Goal: Contribute content: Contribute content

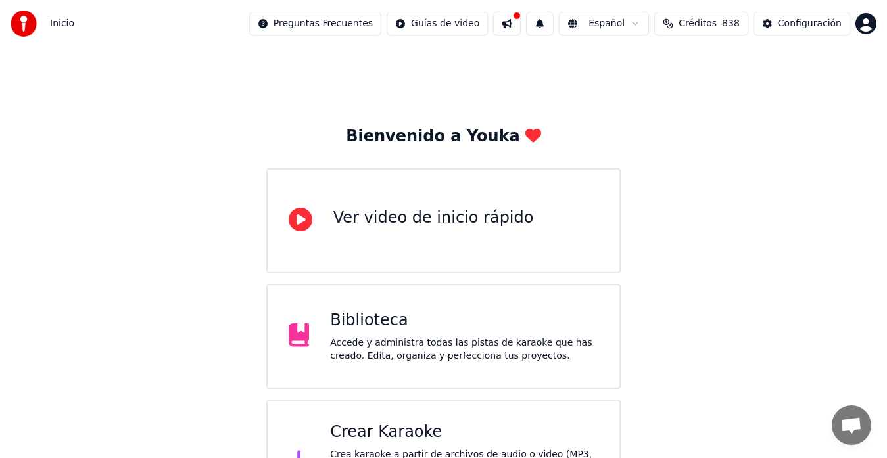
scroll to position [66, 0]
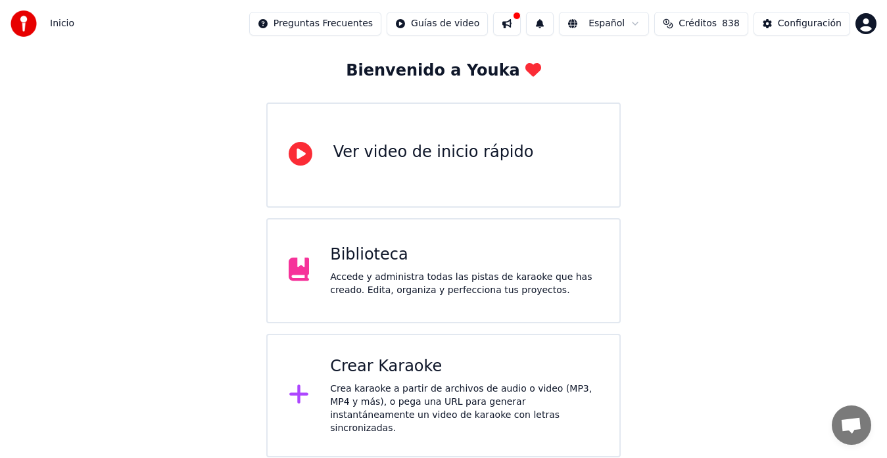
click at [373, 258] on div "Biblioteca" at bounding box center [464, 255] width 268 height 21
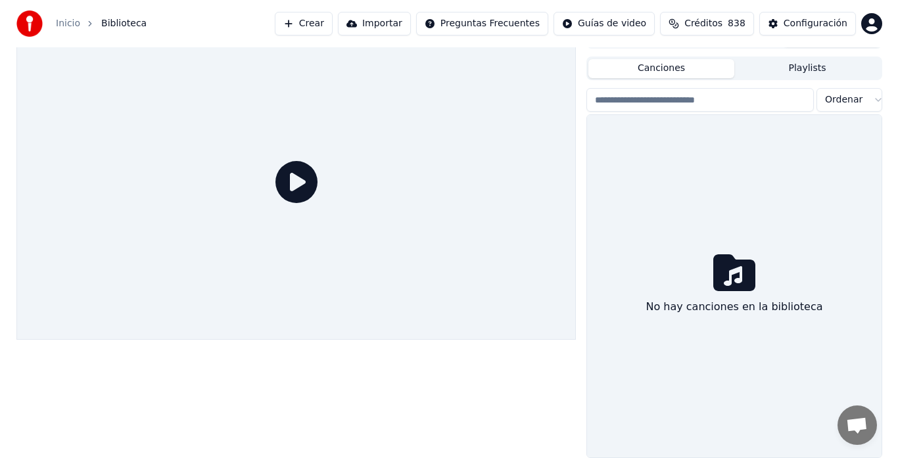
scroll to position [22, 0]
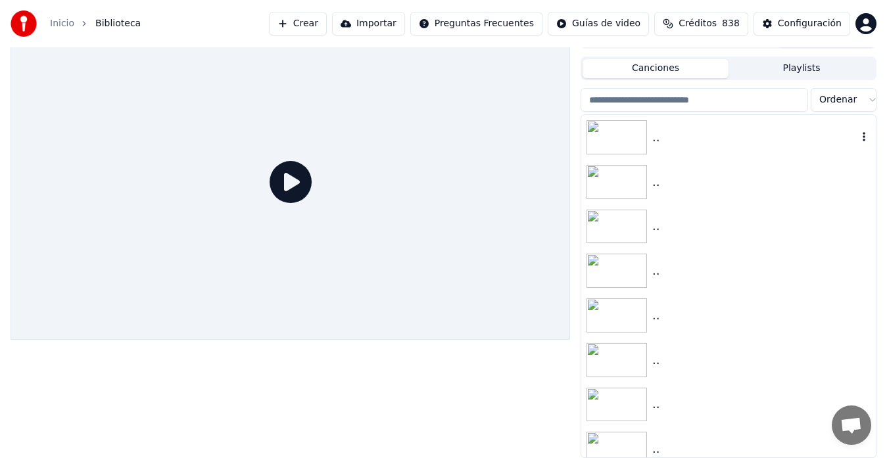
click at [614, 132] on img at bounding box center [616, 137] width 60 height 34
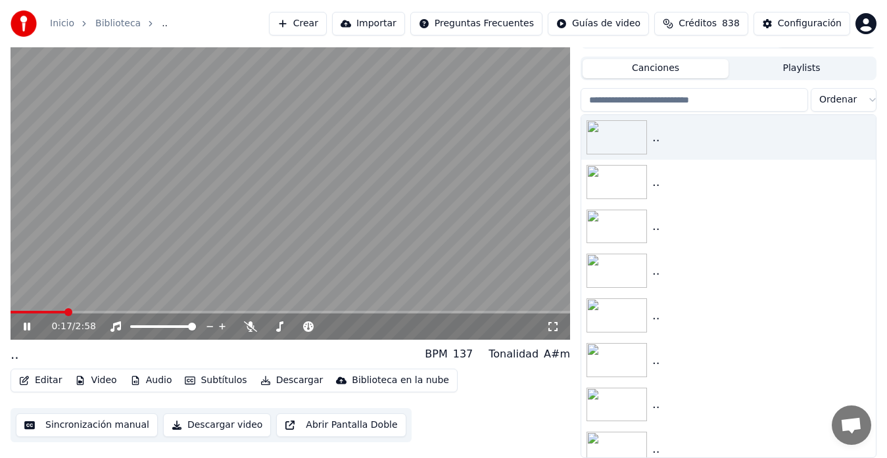
click at [380, 235] on video at bounding box center [290, 182] width 559 height 315
click at [314, 22] on button "Crear" at bounding box center [298, 24] width 58 height 24
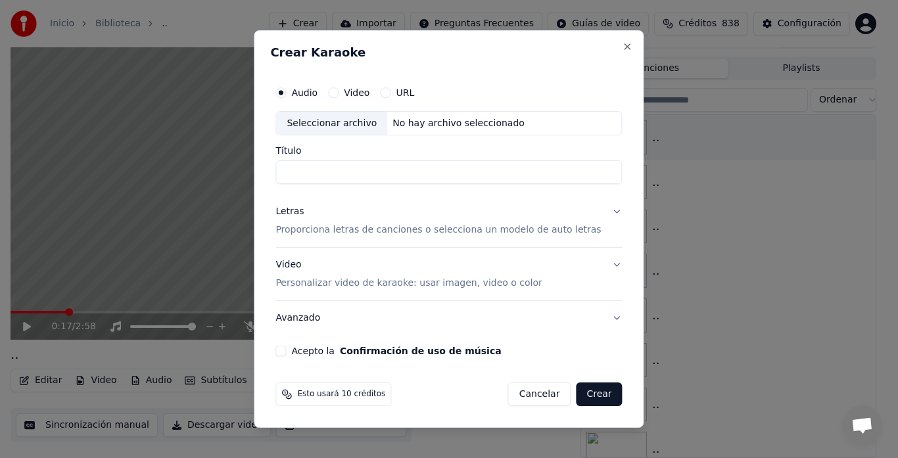
click at [354, 123] on div "Seleccionar archivo" at bounding box center [331, 124] width 111 height 24
type input "**********"
click at [458, 173] on input "**********" at bounding box center [448, 173] width 346 height 24
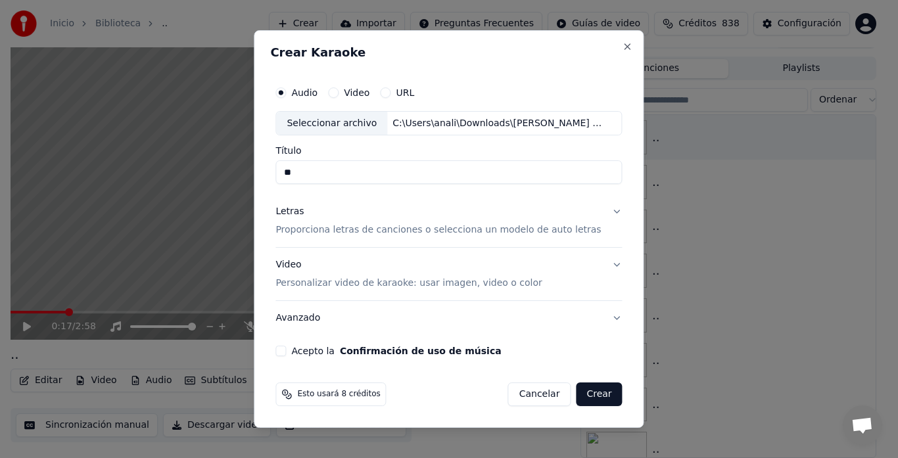
type input "**"
click at [603, 210] on button "Letras Proporciona letras de canciones o selecciona un modelo de auto letras" at bounding box center [448, 221] width 346 height 53
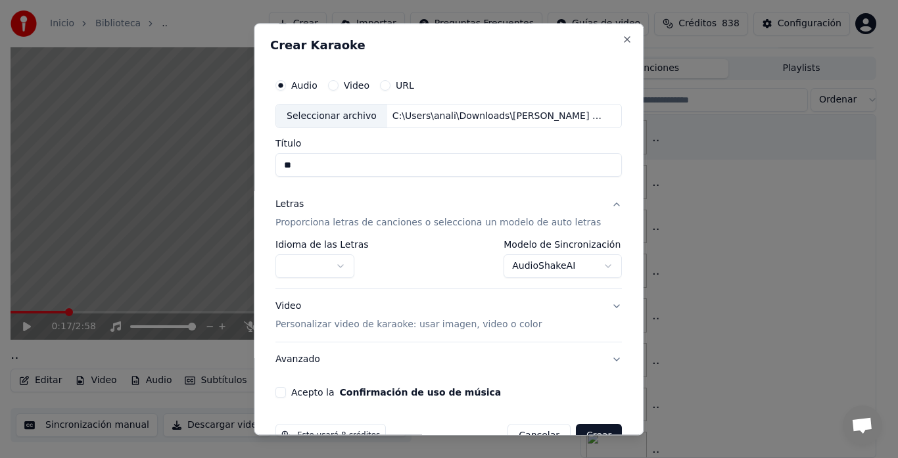
click at [285, 391] on button "Acepto la Confirmación de uso de música" at bounding box center [280, 393] width 11 height 11
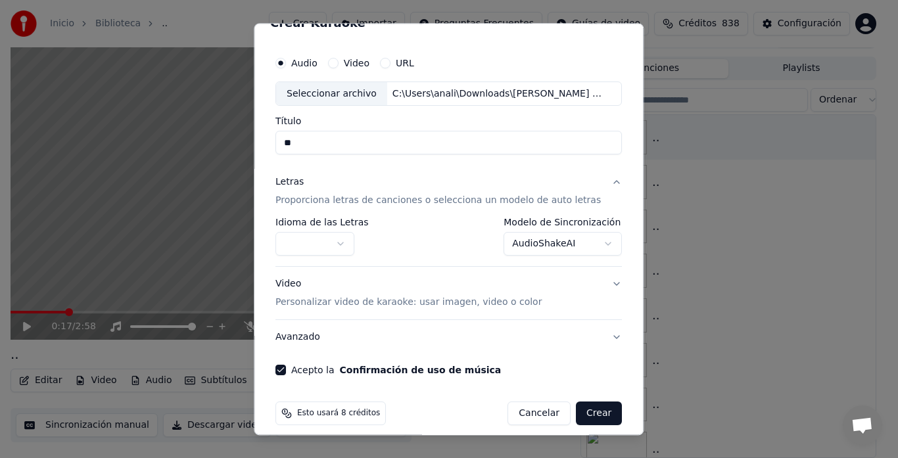
scroll to position [34, 0]
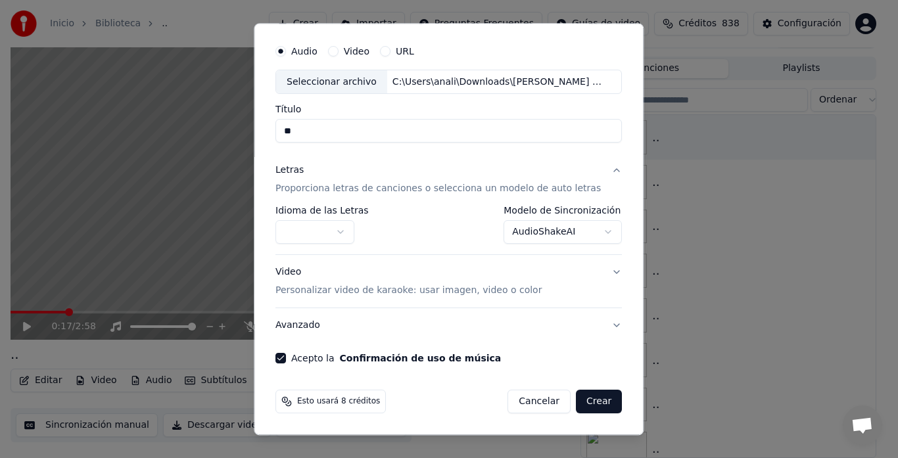
click at [576, 396] on button "Crear" at bounding box center [599, 402] width 46 height 24
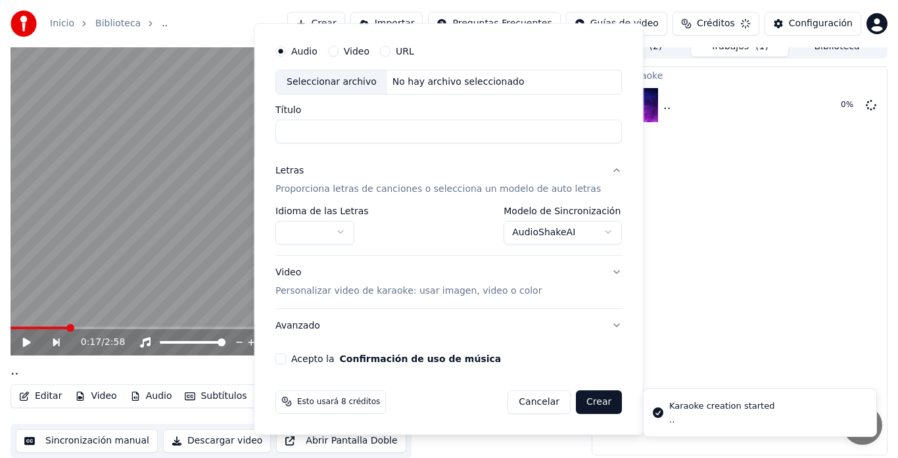
scroll to position [10, 0]
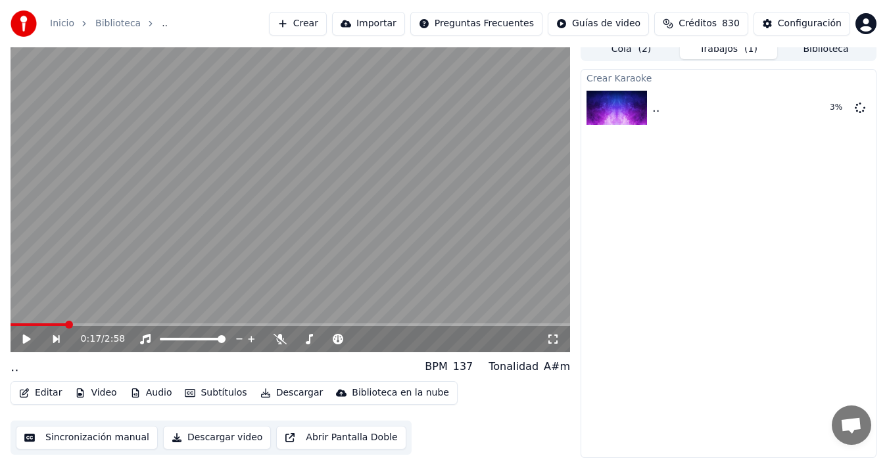
click at [670, 362] on div "Crear Karaoke .. 3 %" at bounding box center [728, 263] width 296 height 389
click at [810, 107] on button "Reproducir" at bounding box center [813, 108] width 72 height 24
click at [189, 158] on video at bounding box center [290, 194] width 559 height 315
click at [14, 323] on span at bounding box center [13, 324] width 5 height 3
click at [11, 323] on span at bounding box center [11, 324] width 0 height 3
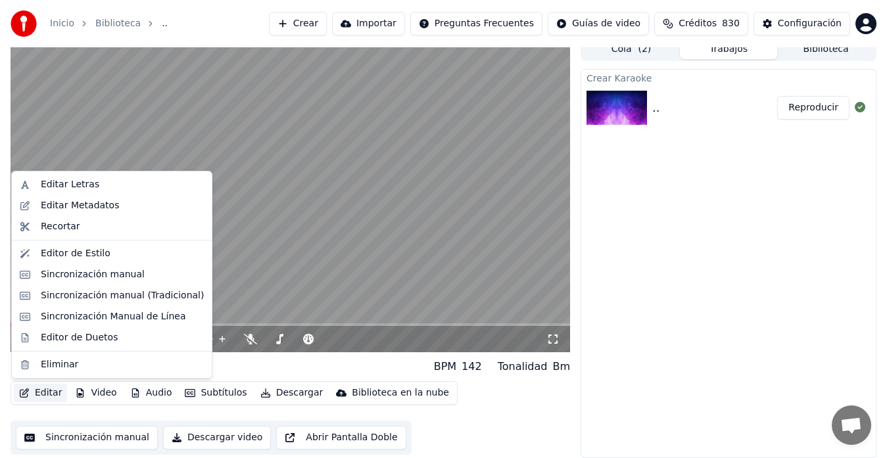
click at [45, 390] on button "Editar" at bounding box center [40, 393] width 53 height 18
click at [98, 184] on div "Editar Letras" at bounding box center [122, 184] width 163 height 13
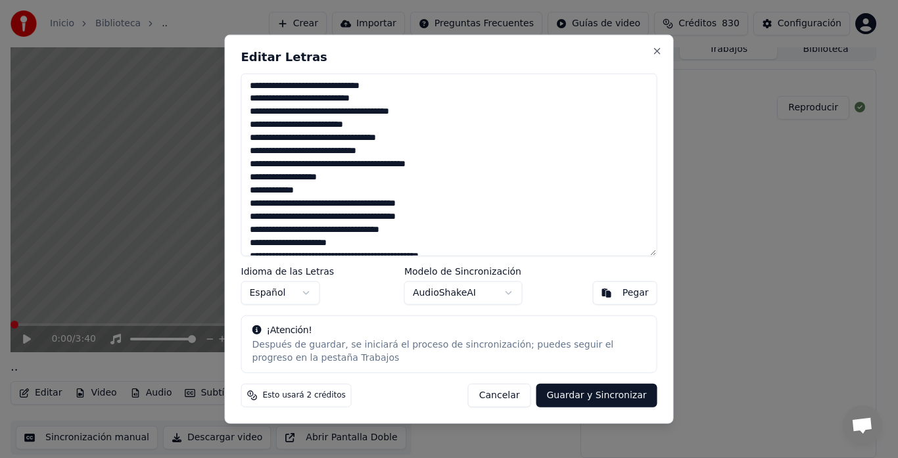
click at [290, 86] on textarea at bounding box center [449, 164] width 416 height 183
click at [277, 94] on textarea at bounding box center [449, 164] width 416 height 183
click at [368, 112] on textarea at bounding box center [449, 164] width 416 height 183
click at [268, 96] on textarea at bounding box center [449, 164] width 416 height 183
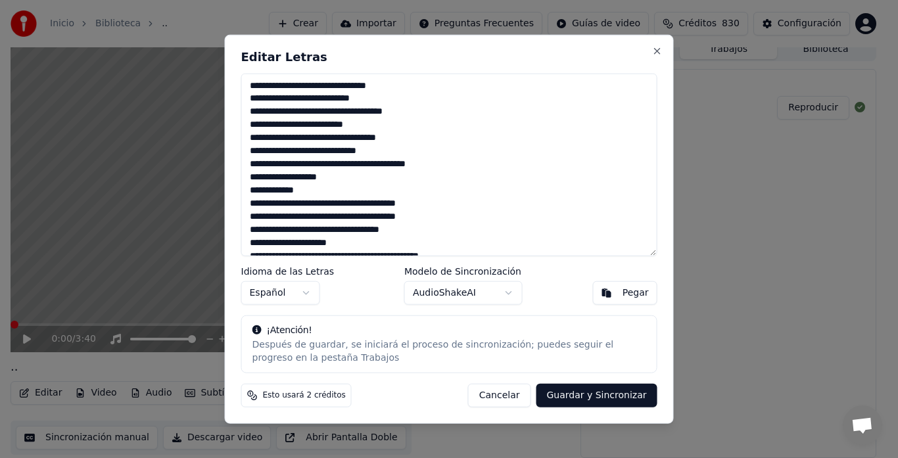
click at [347, 135] on textarea at bounding box center [449, 164] width 416 height 183
click at [300, 135] on textarea at bounding box center [449, 164] width 416 height 183
click at [369, 135] on textarea at bounding box center [449, 164] width 416 height 183
click at [310, 186] on textarea at bounding box center [449, 164] width 416 height 183
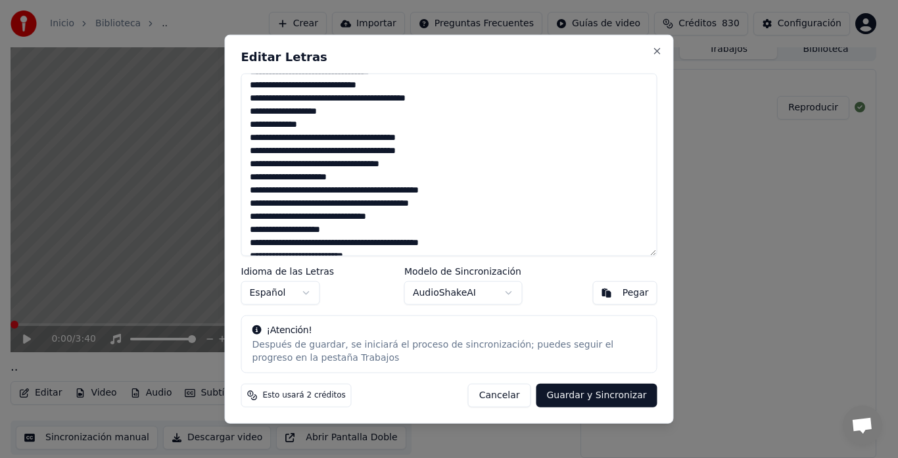
click at [283, 153] on textarea at bounding box center [449, 164] width 416 height 183
click at [281, 135] on textarea at bounding box center [449, 164] width 416 height 183
click at [314, 135] on textarea at bounding box center [449, 164] width 416 height 183
click at [350, 140] on textarea at bounding box center [449, 164] width 416 height 183
click at [356, 137] on textarea at bounding box center [449, 164] width 416 height 183
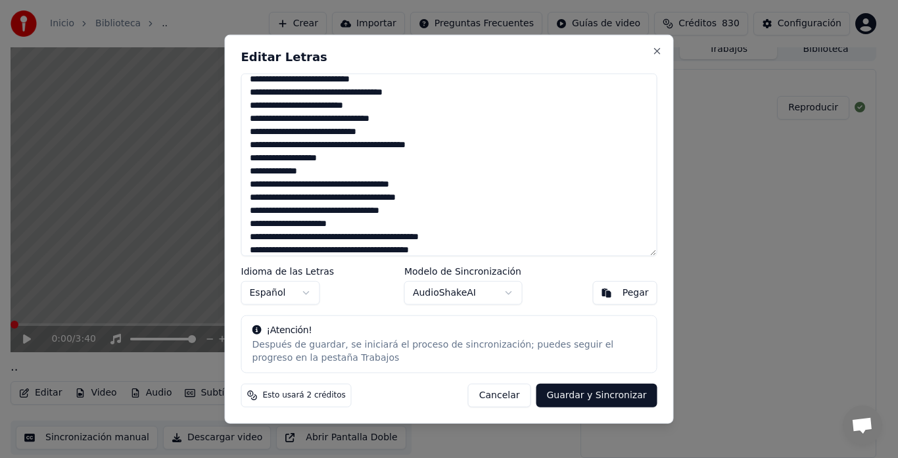
scroll to position [0, 0]
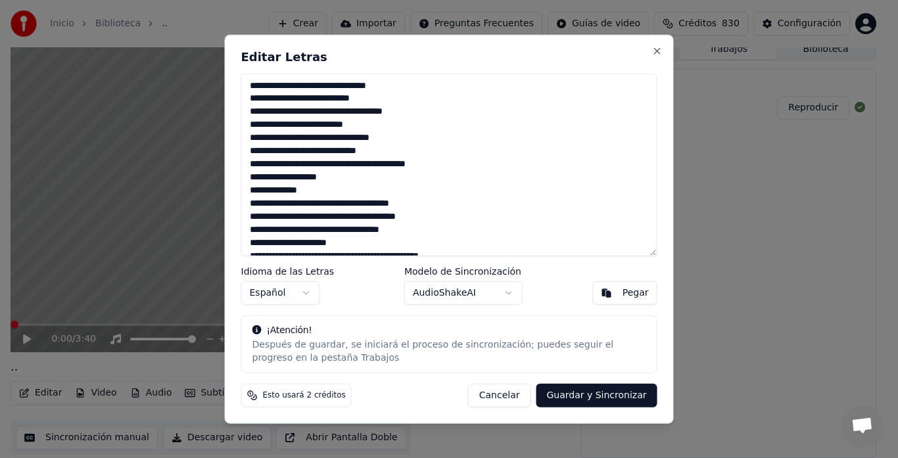
click at [349, 109] on textarea at bounding box center [449, 164] width 416 height 183
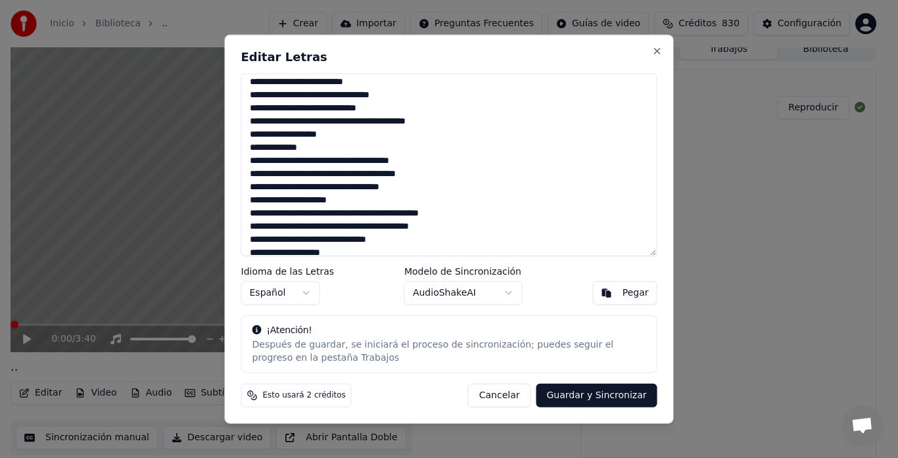
scroll to position [66, 0]
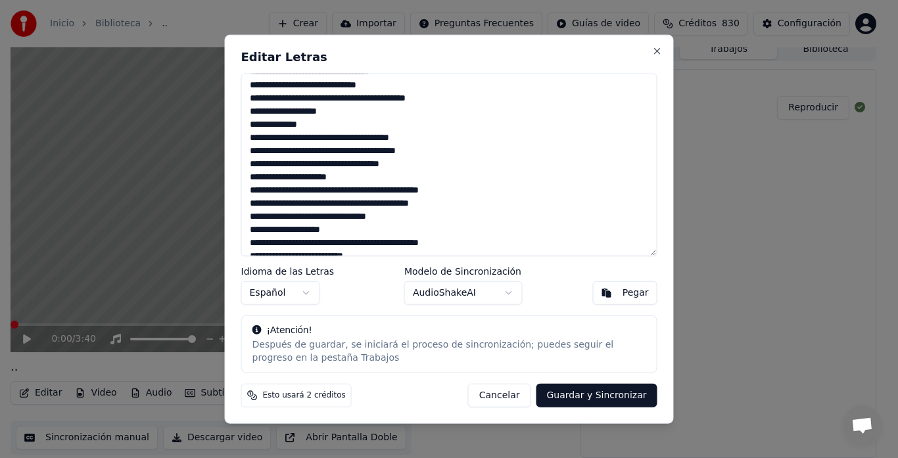
click at [362, 135] on textarea at bounding box center [449, 164] width 416 height 183
click at [314, 151] on textarea at bounding box center [449, 164] width 416 height 183
click at [297, 162] on textarea at bounding box center [449, 164] width 416 height 183
click at [306, 164] on textarea at bounding box center [449, 164] width 416 height 183
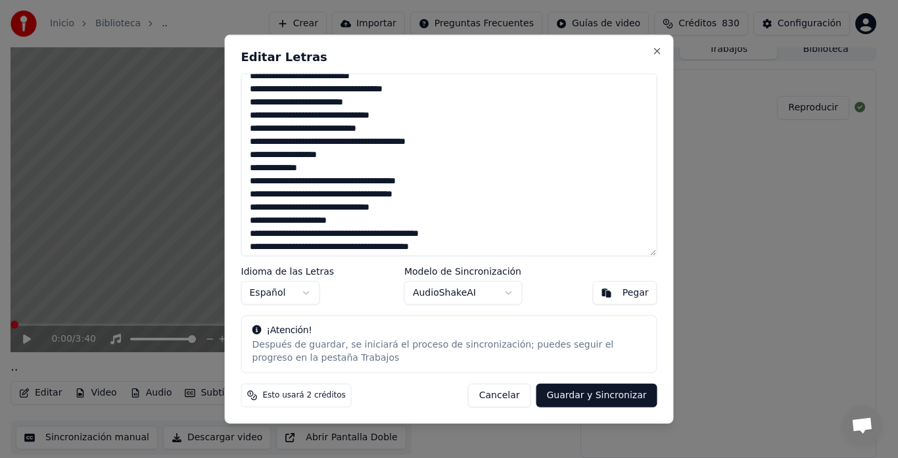
scroll to position [0, 0]
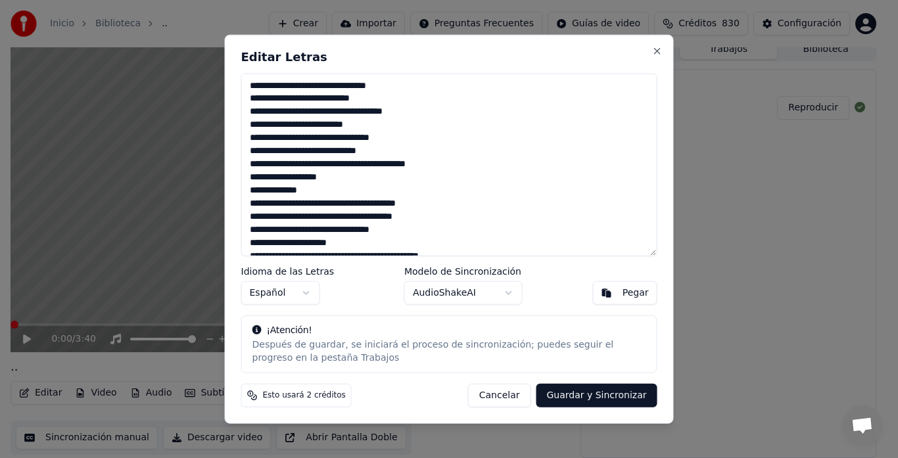
click at [264, 161] on textarea at bounding box center [449, 164] width 416 height 183
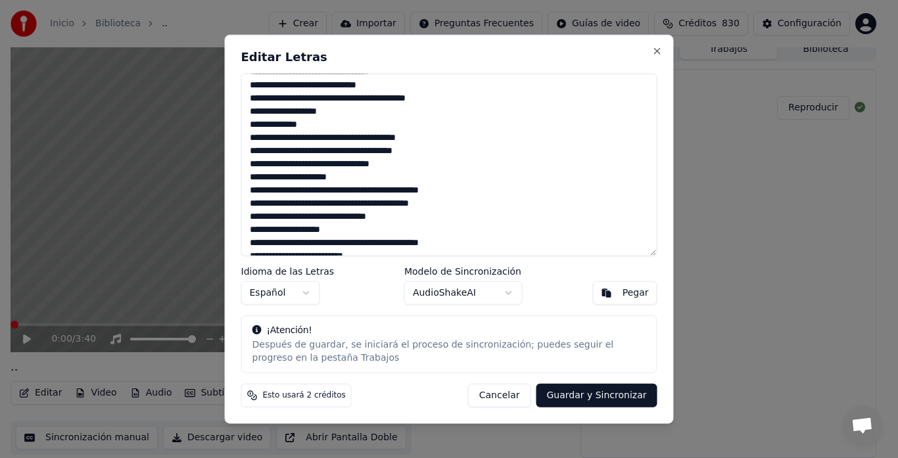
click at [288, 177] on textarea at bounding box center [449, 164] width 416 height 183
click at [289, 174] on textarea at bounding box center [449, 164] width 416 height 183
click at [295, 174] on textarea at bounding box center [449, 164] width 416 height 183
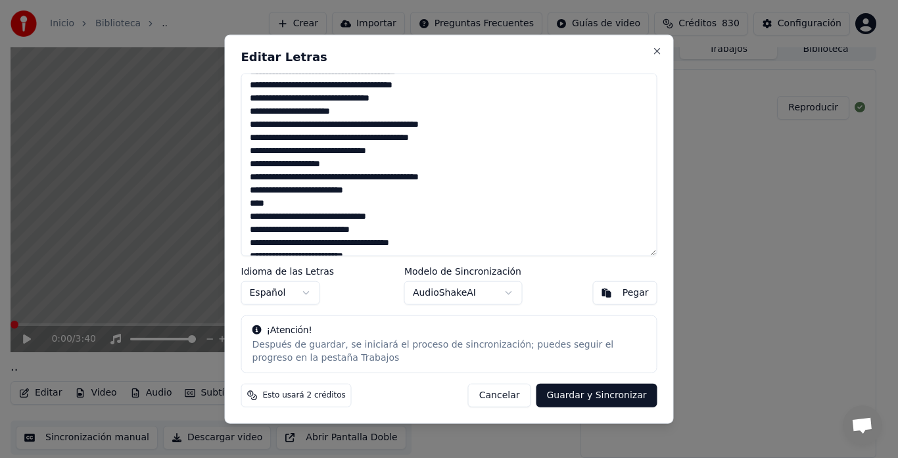
click at [457, 176] on textarea at bounding box center [449, 164] width 416 height 183
click at [365, 193] on textarea at bounding box center [449, 164] width 416 height 183
click at [277, 203] on textarea at bounding box center [449, 164] width 416 height 183
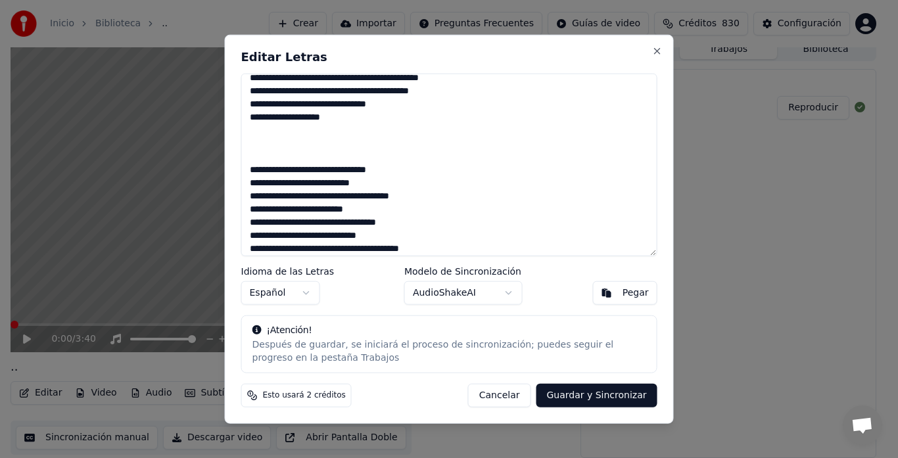
scroll to position [197, 0]
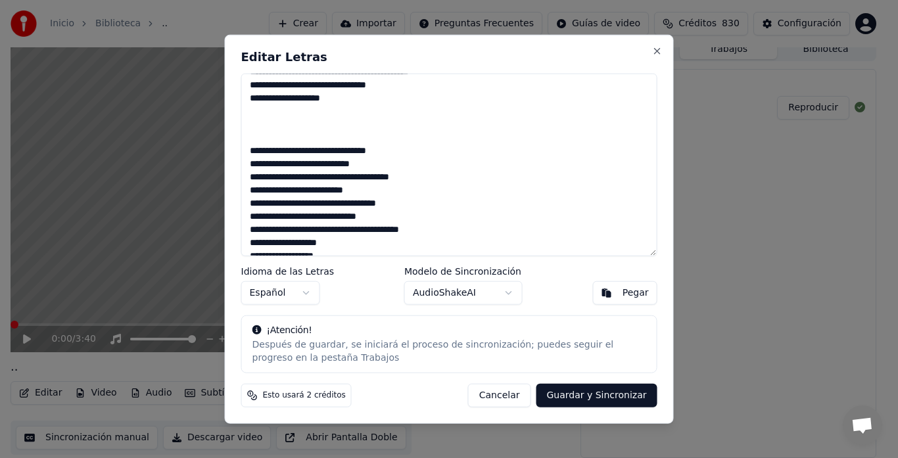
click at [290, 148] on textarea at bounding box center [449, 164] width 416 height 183
click at [367, 149] on textarea at bounding box center [449, 164] width 416 height 183
click at [369, 179] on textarea at bounding box center [449, 164] width 416 height 183
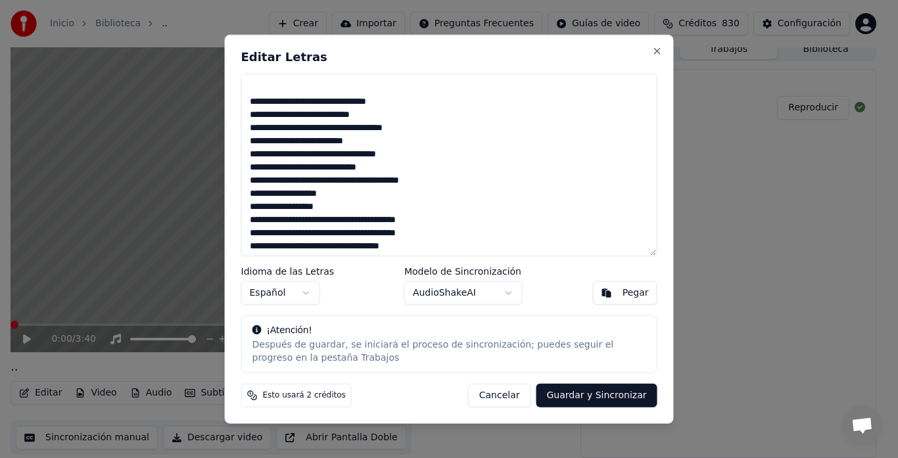
scroll to position [263, 0]
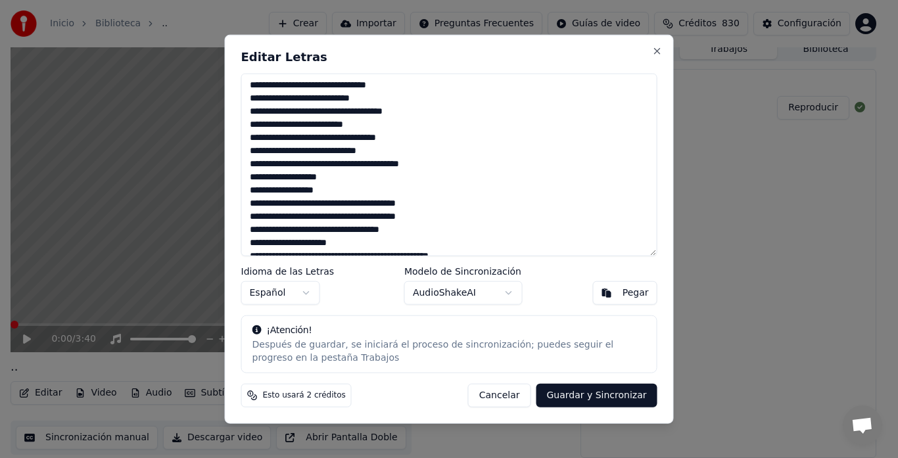
click at [346, 137] on textarea at bounding box center [449, 164] width 416 height 183
click at [254, 163] on textarea at bounding box center [449, 164] width 416 height 183
click at [256, 163] on textarea at bounding box center [449, 164] width 416 height 183
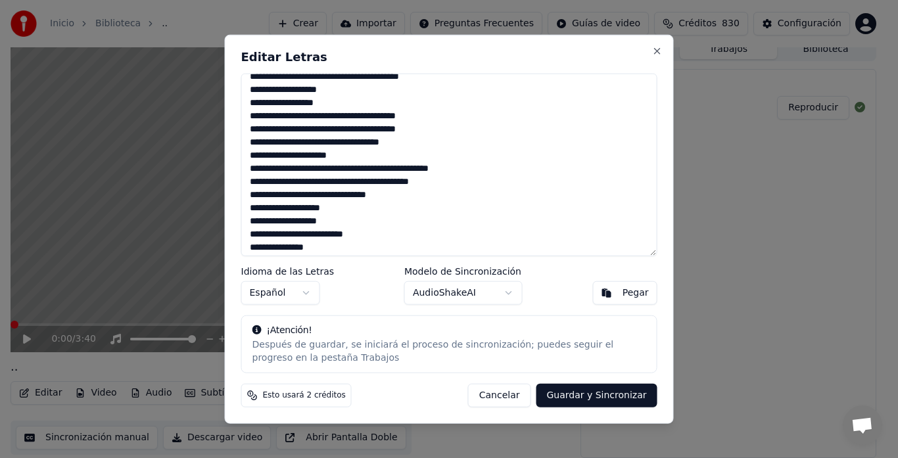
scroll to position [329, 0]
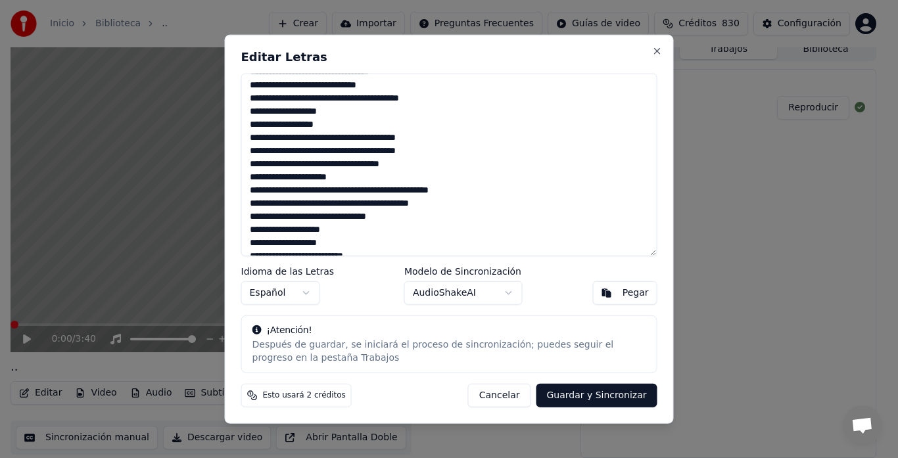
click at [281, 133] on textarea at bounding box center [449, 164] width 416 height 183
click at [281, 151] on textarea at bounding box center [449, 164] width 416 height 183
click at [354, 138] on textarea at bounding box center [449, 164] width 416 height 183
click at [362, 138] on textarea at bounding box center [449, 164] width 416 height 183
click at [316, 152] on textarea at bounding box center [449, 164] width 416 height 183
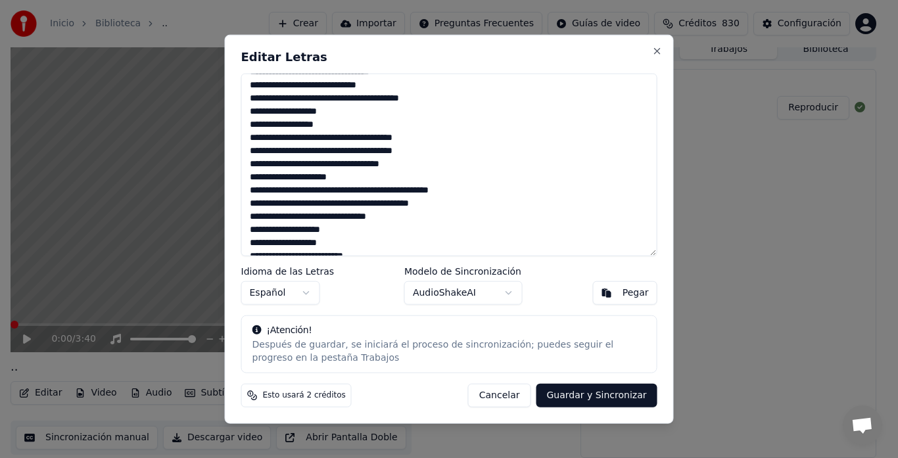
click at [316, 135] on textarea at bounding box center [449, 164] width 416 height 183
click at [287, 172] on textarea at bounding box center [449, 164] width 416 height 183
click at [287, 178] on textarea at bounding box center [449, 164] width 416 height 183
click at [295, 178] on textarea at bounding box center [449, 164] width 416 height 183
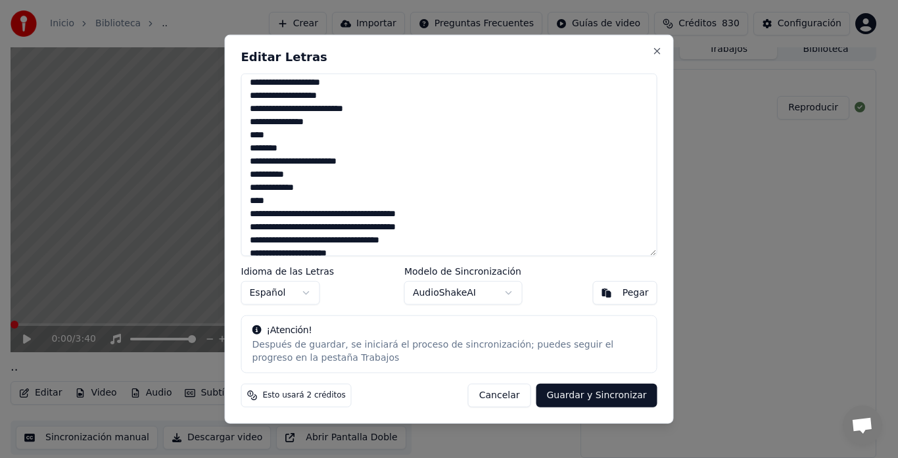
scroll to position [460, 0]
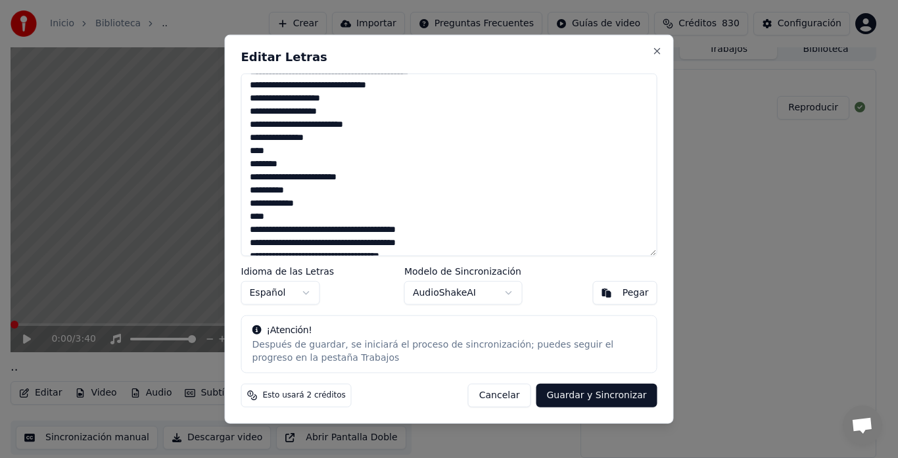
click at [276, 214] on textarea at bounding box center [449, 164] width 416 height 183
click at [290, 164] on textarea at bounding box center [449, 164] width 416 height 183
click at [271, 155] on textarea at bounding box center [449, 164] width 416 height 183
click at [322, 138] on textarea at bounding box center [449, 164] width 416 height 183
click at [357, 123] on textarea at bounding box center [449, 164] width 416 height 183
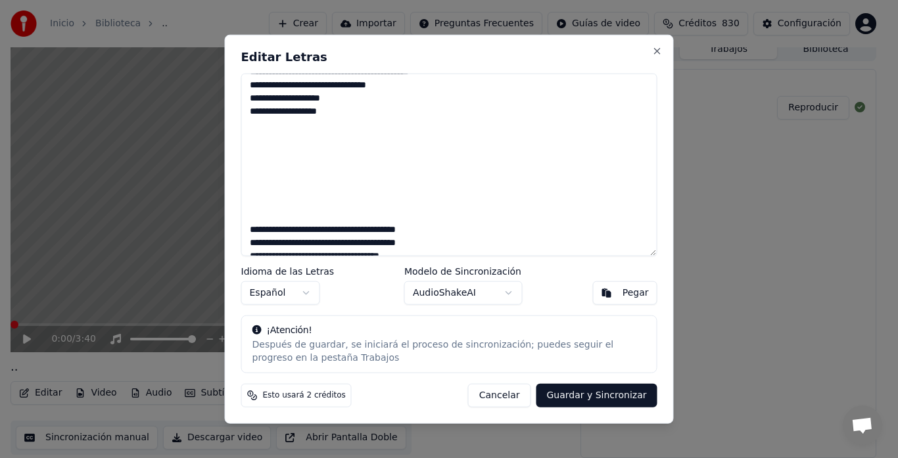
click at [347, 109] on textarea at bounding box center [449, 164] width 416 height 183
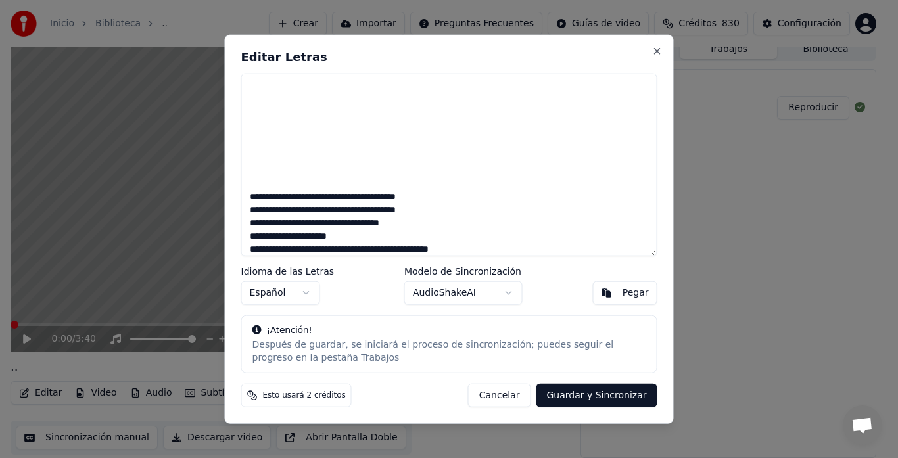
scroll to position [485, 0]
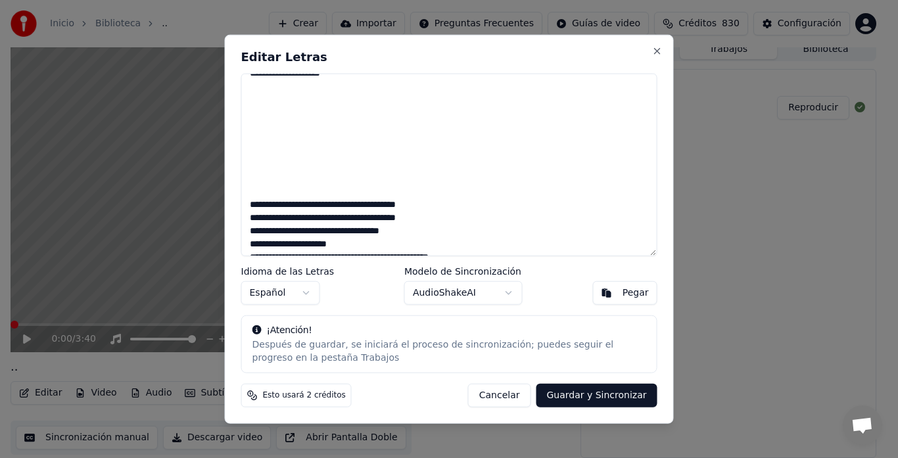
click at [282, 205] on textarea at bounding box center [449, 164] width 416 height 183
click at [316, 204] on textarea at bounding box center [449, 164] width 416 height 183
click at [350, 204] on textarea at bounding box center [449, 164] width 416 height 183
click at [358, 204] on textarea at bounding box center [449, 164] width 416 height 183
click at [316, 219] on textarea at bounding box center [449, 164] width 416 height 183
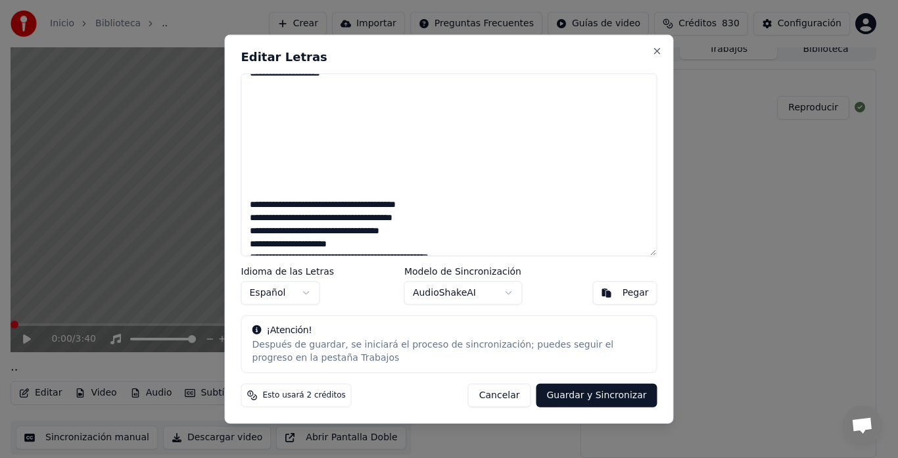
click at [285, 217] on textarea at bounding box center [449, 164] width 416 height 183
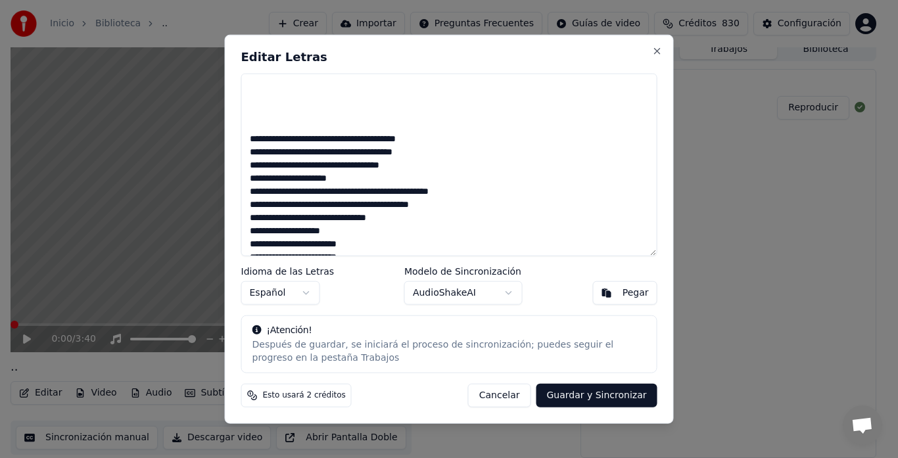
click at [288, 179] on textarea at bounding box center [449, 164] width 416 height 183
click at [292, 177] on textarea at bounding box center [449, 164] width 416 height 183
click at [295, 178] on textarea at bounding box center [449, 164] width 416 height 183
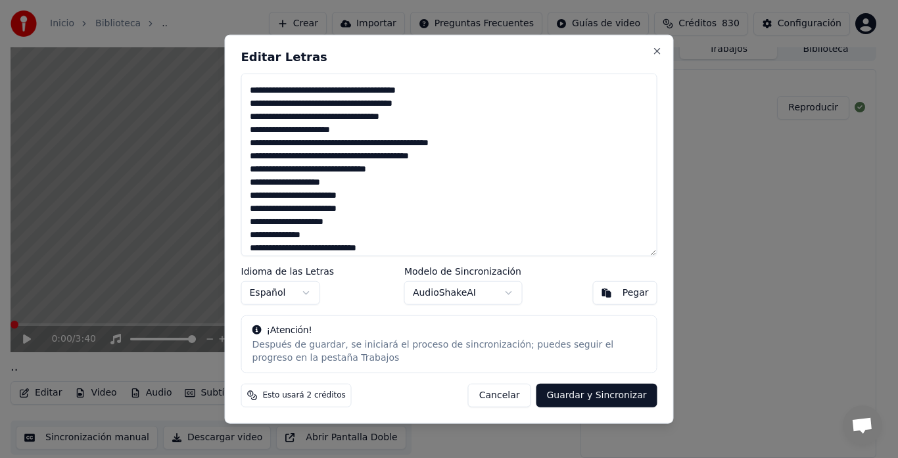
scroll to position [617, 0]
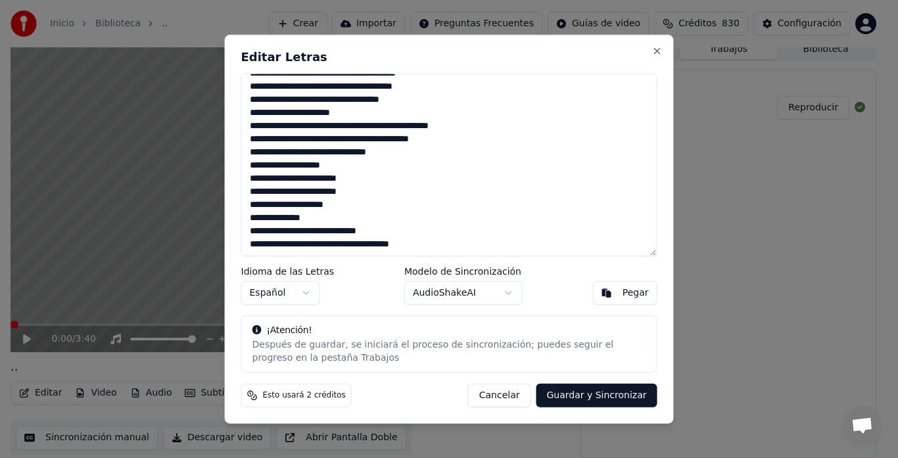
click at [341, 208] on textarea at bounding box center [449, 164] width 416 height 183
click at [316, 214] on textarea at bounding box center [449, 164] width 416 height 183
click at [435, 244] on textarea at bounding box center [449, 164] width 416 height 183
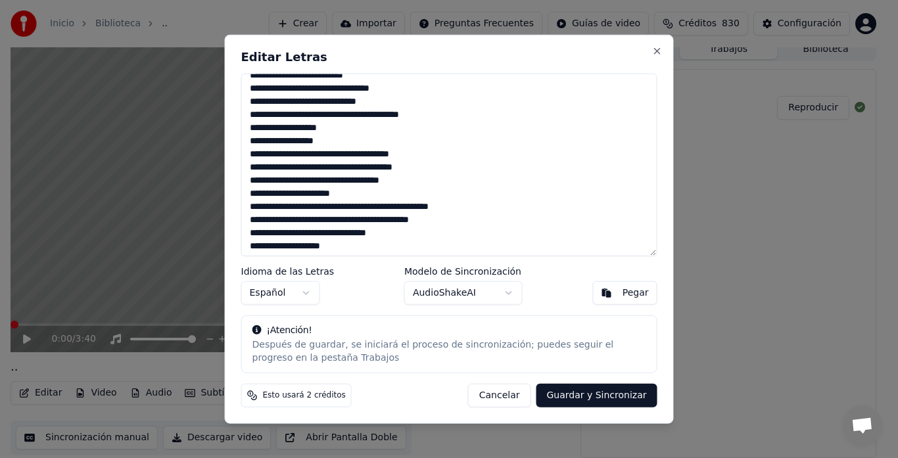
scroll to position [329, 0]
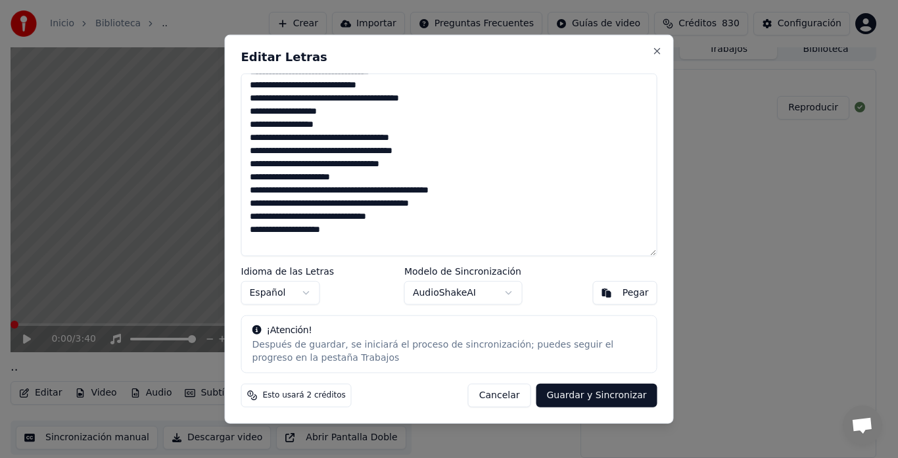
click at [329, 125] on textarea at bounding box center [449, 164] width 416 height 183
click at [362, 139] on textarea at bounding box center [449, 164] width 416 height 183
click at [266, 189] on textarea at bounding box center [449, 164] width 416 height 183
click at [299, 166] on textarea at bounding box center [449, 164] width 416 height 183
click at [306, 163] on textarea at bounding box center [449, 164] width 416 height 183
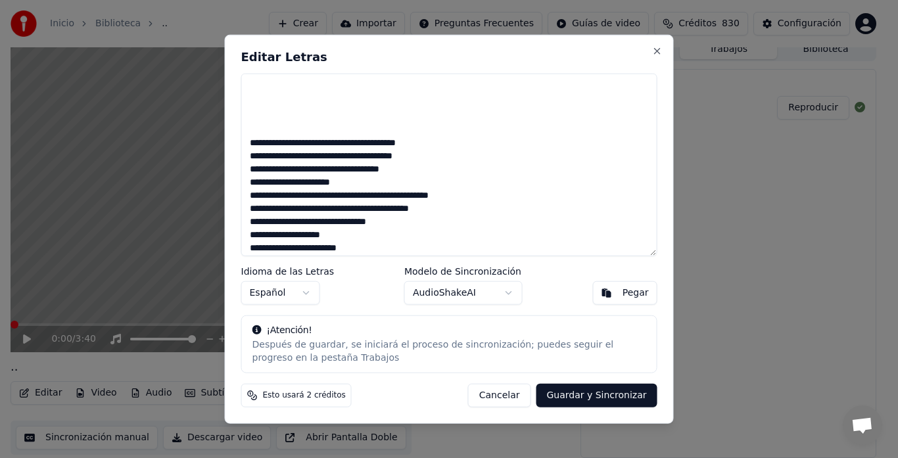
scroll to position [525, 0]
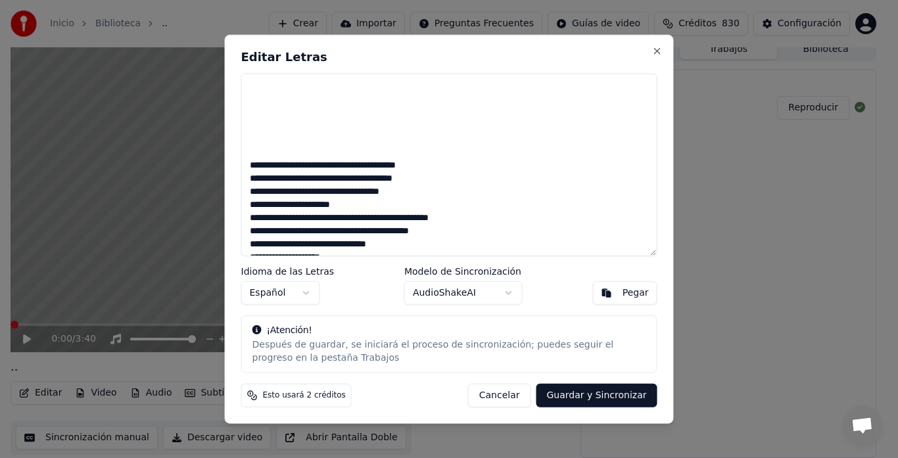
click at [299, 192] on textarea at bounding box center [449, 164] width 416 height 183
click at [310, 189] on textarea at bounding box center [449, 164] width 416 height 183
click at [266, 218] on textarea at bounding box center [449, 164] width 416 height 183
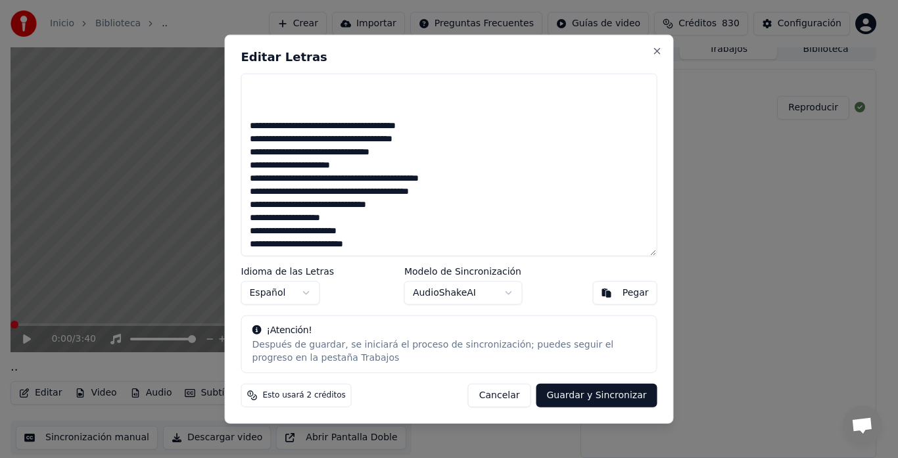
scroll to position [590, 0]
click at [254, 178] on textarea at bounding box center [449, 164] width 416 height 183
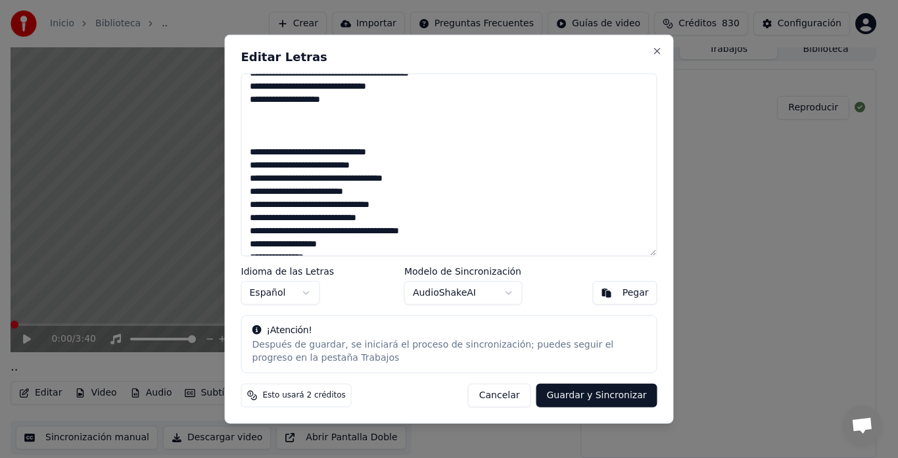
scroll to position [0, 0]
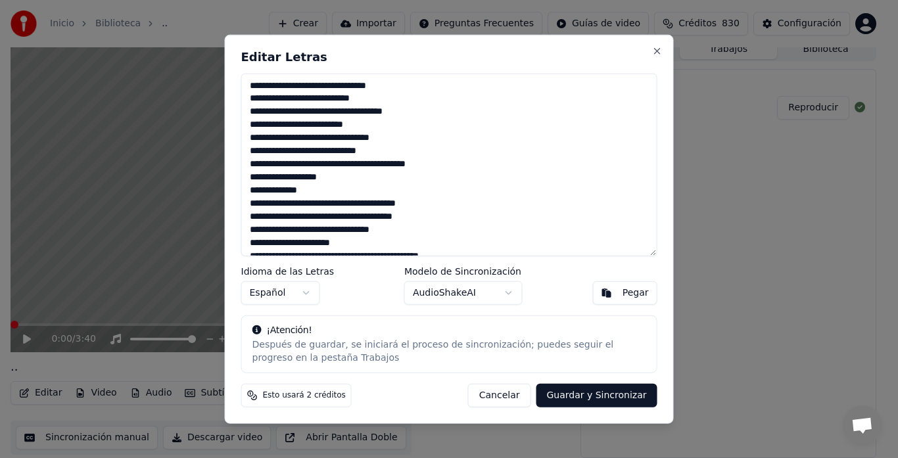
click at [261, 162] on textarea at bounding box center [449, 164] width 416 height 183
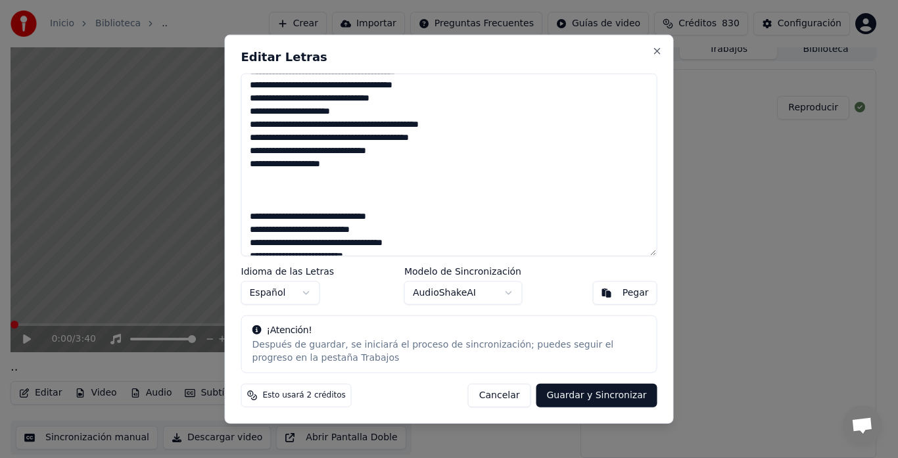
scroll to position [197, 0]
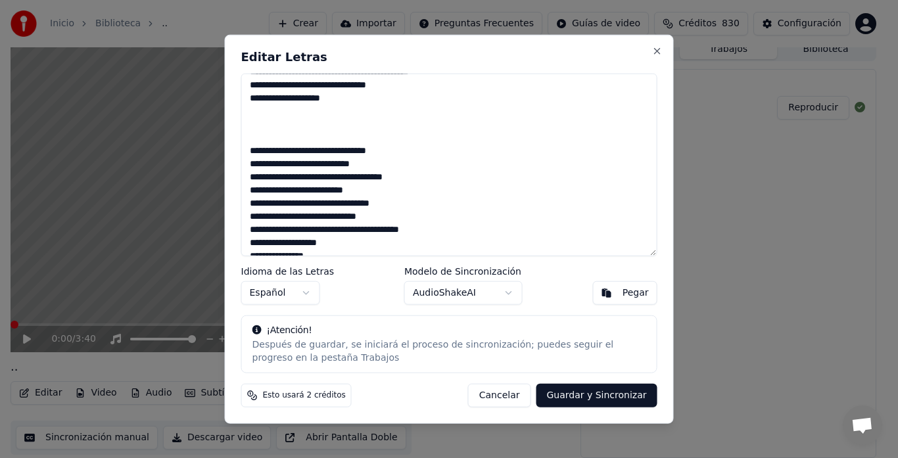
click at [350, 179] on textarea at bounding box center [449, 164] width 416 height 183
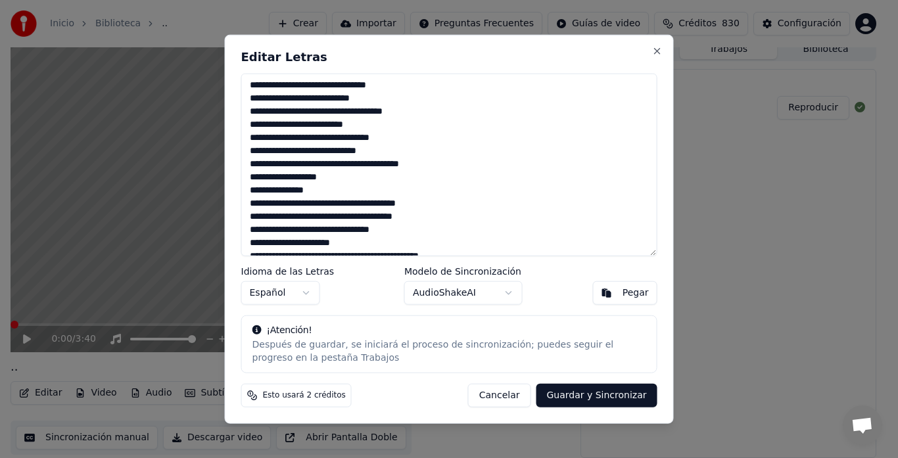
scroll to position [329, 0]
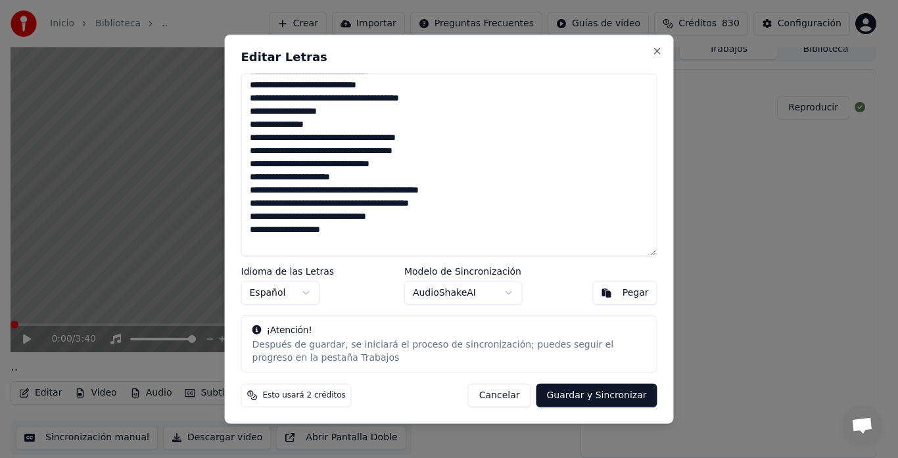
click at [281, 122] on textarea at bounding box center [449, 164] width 416 height 183
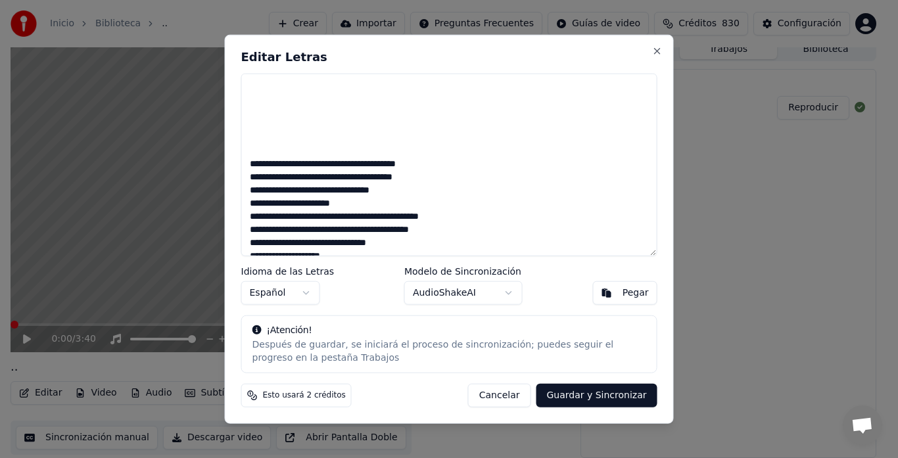
scroll to position [590, 0]
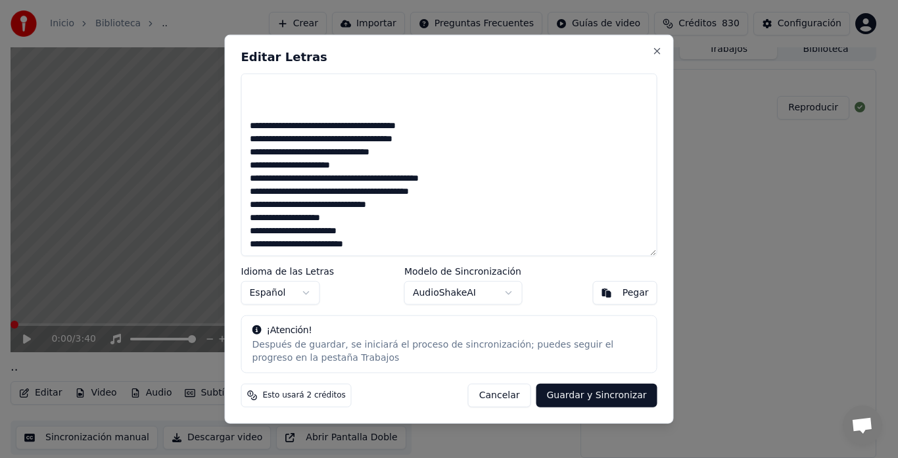
click at [255, 177] on textarea at bounding box center [449, 164] width 416 height 183
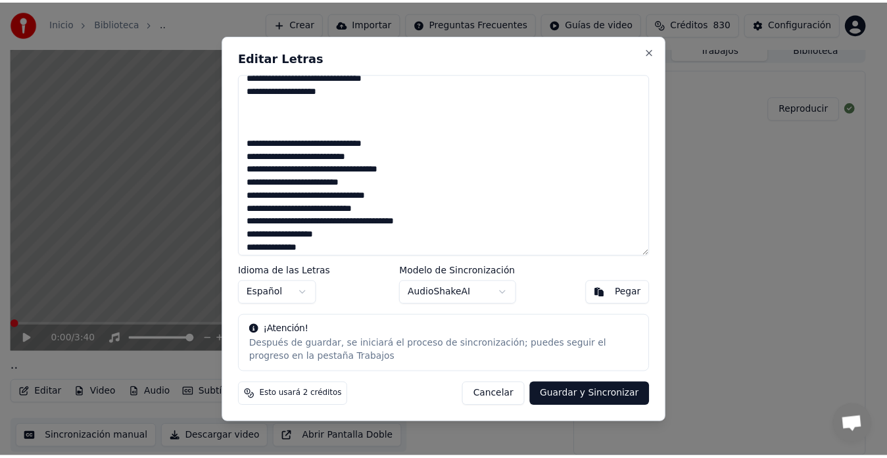
scroll to position [130, 0]
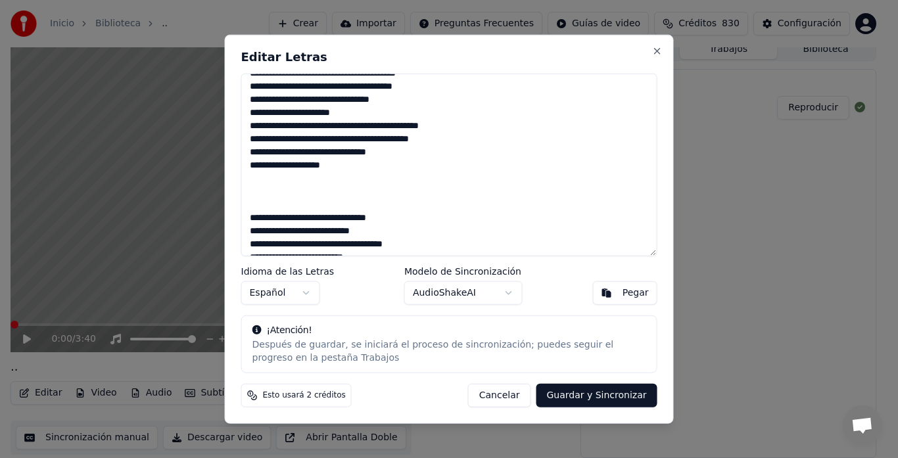
click at [628, 404] on button "Guardar y Sincronizar" at bounding box center [596, 396] width 121 height 24
type textarea "**********"
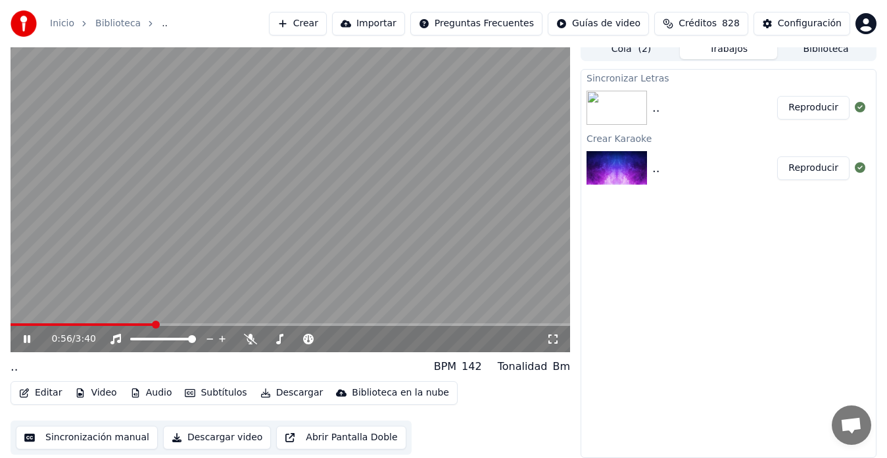
click at [40, 393] on button "Editar" at bounding box center [40, 393] width 53 height 18
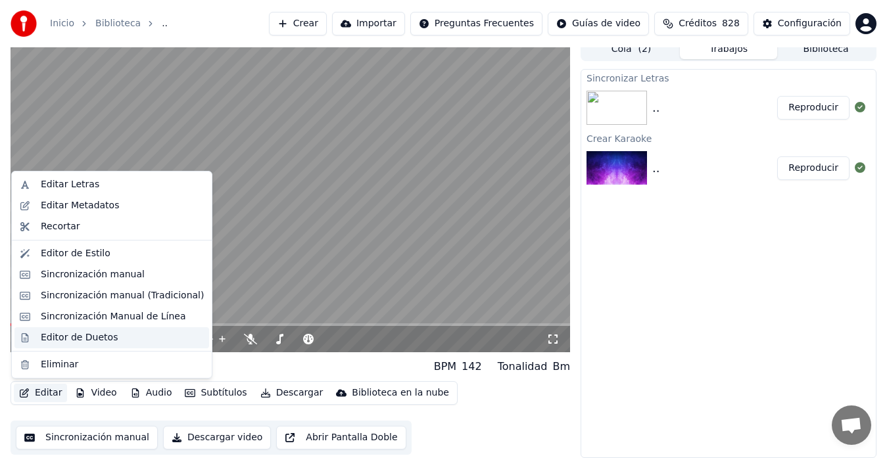
click at [67, 337] on div "Editor de Duetos" at bounding box center [79, 337] width 77 height 13
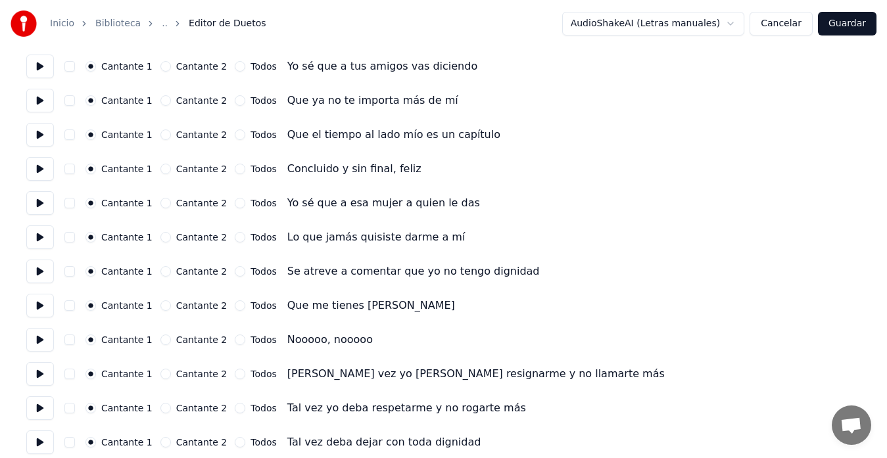
scroll to position [131, 0]
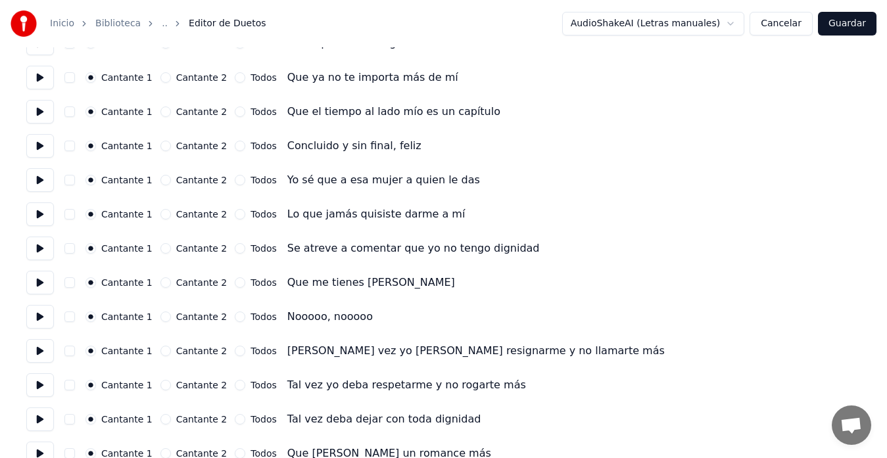
click at [162, 181] on button "Cantante 2" at bounding box center [165, 180] width 11 height 11
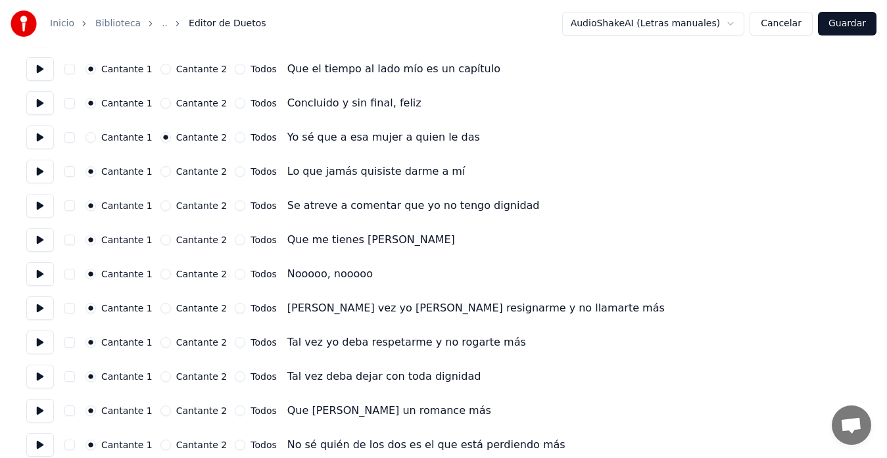
scroll to position [197, 0]
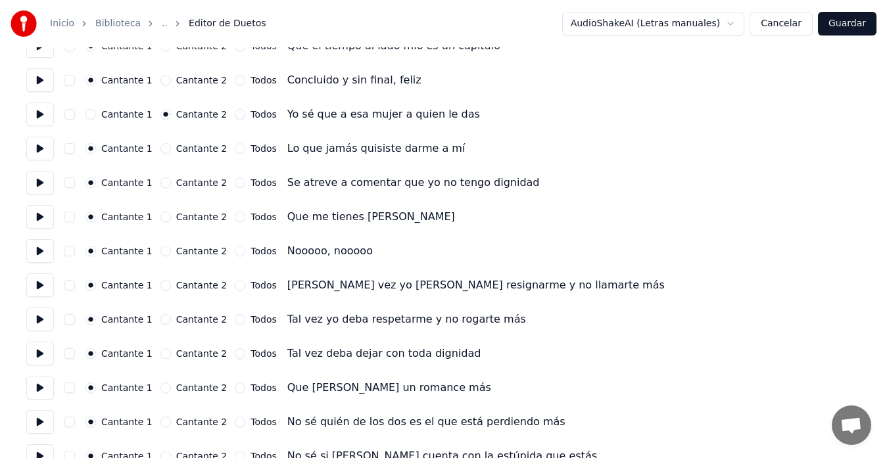
click at [164, 149] on button "Cantante 2" at bounding box center [165, 148] width 11 height 11
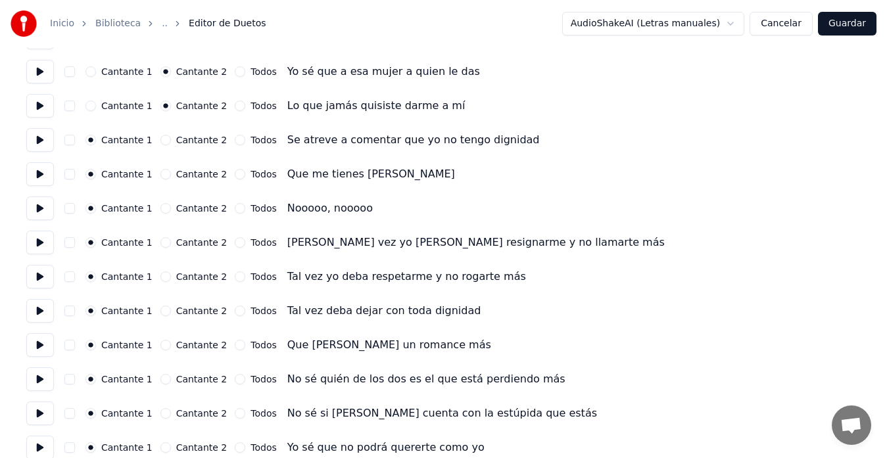
scroll to position [263, 0]
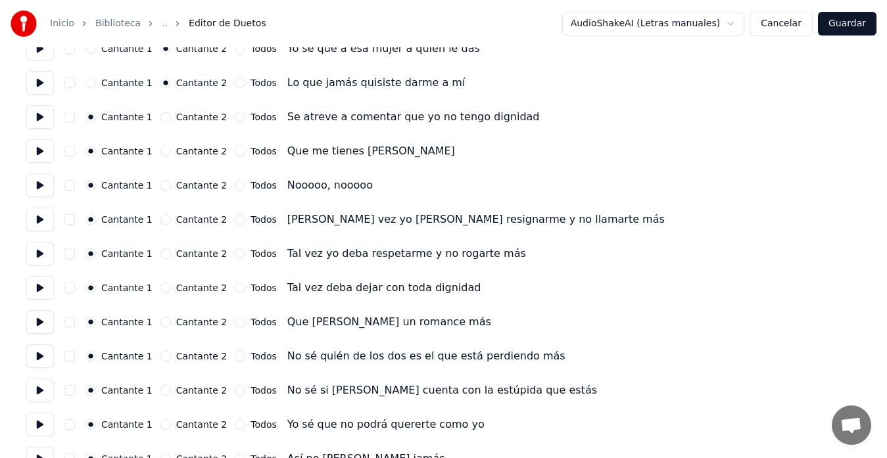
click at [163, 116] on button "Cantante 2" at bounding box center [165, 117] width 11 height 11
click at [160, 154] on button "Cantante 2" at bounding box center [165, 151] width 11 height 11
click at [235, 185] on button "Todos" at bounding box center [240, 185] width 11 height 11
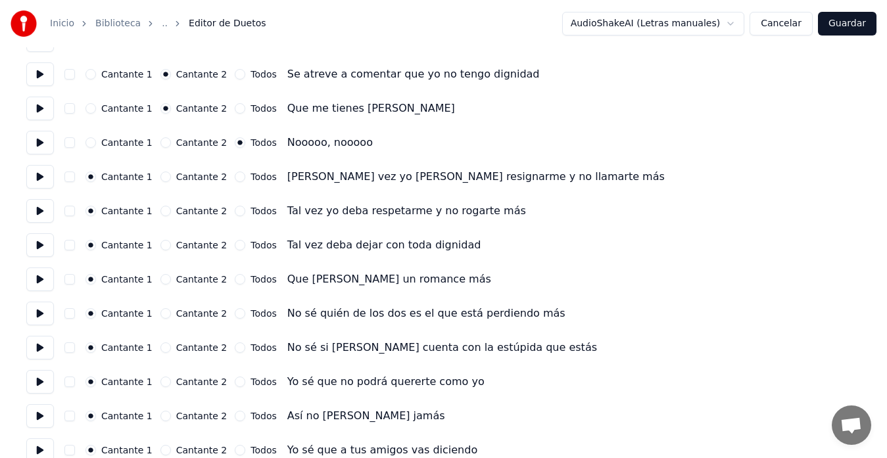
scroll to position [329, 0]
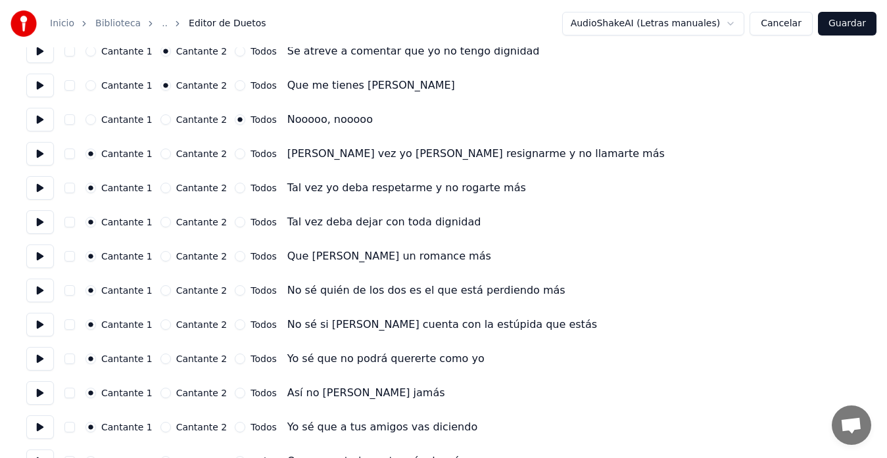
click at [161, 152] on button "Cantante 2" at bounding box center [165, 154] width 11 height 11
click at [162, 185] on button "Cantante 2" at bounding box center [165, 188] width 11 height 11
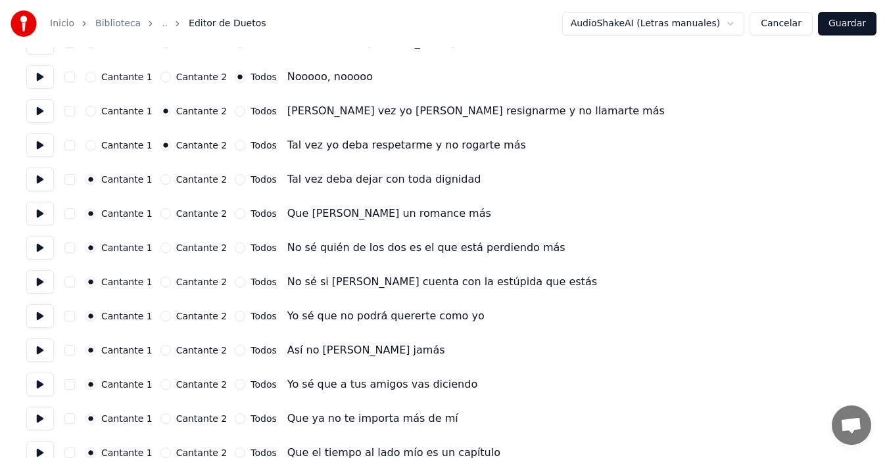
scroll to position [394, 0]
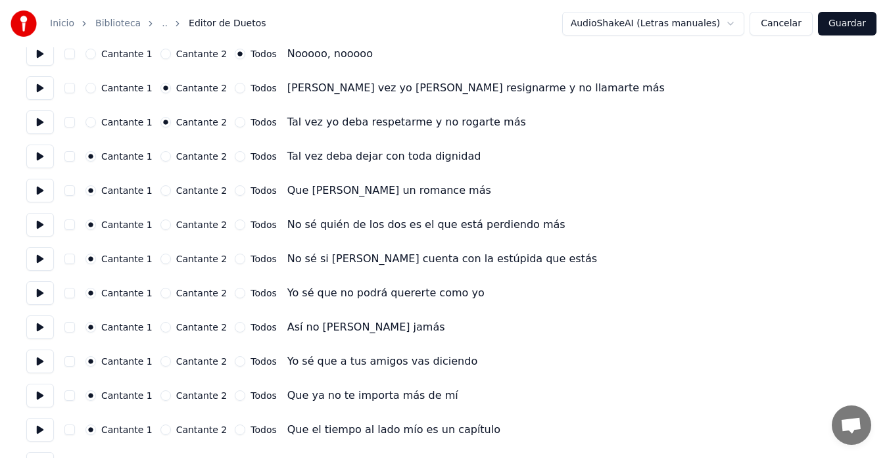
click at [163, 155] on button "Cantante 2" at bounding box center [165, 156] width 11 height 11
click at [164, 192] on button "Cantante 2" at bounding box center [165, 190] width 11 height 11
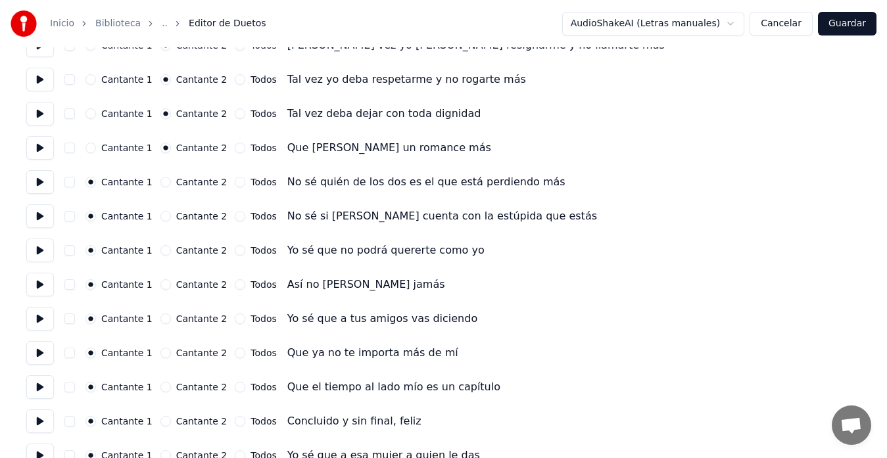
scroll to position [460, 0]
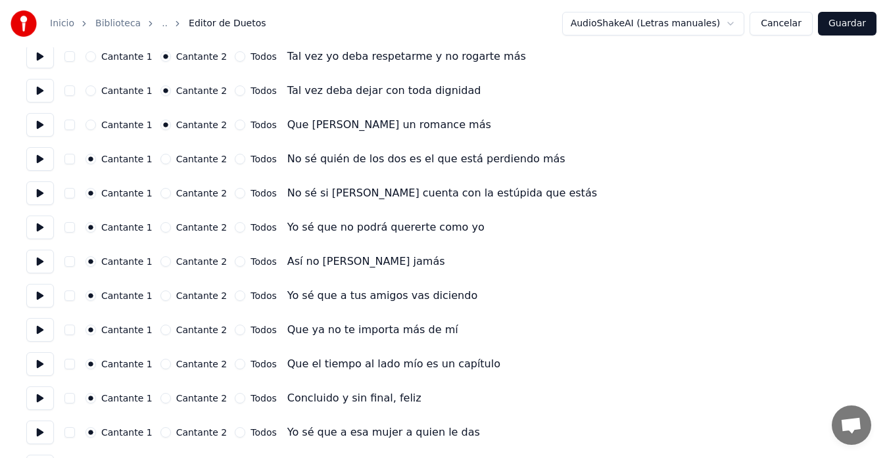
click at [235, 159] on button "Todos" at bounding box center [240, 159] width 11 height 11
click at [235, 191] on button "Todos" at bounding box center [240, 193] width 11 height 11
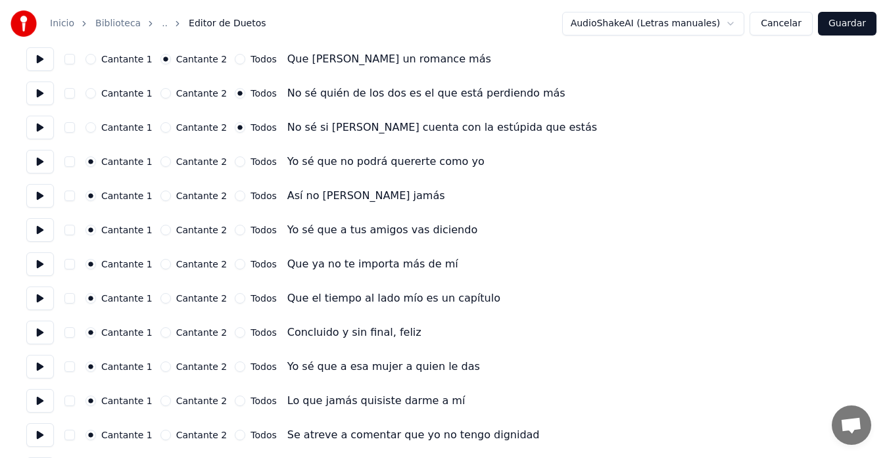
click at [235, 162] on button "Todos" at bounding box center [240, 161] width 11 height 11
click at [235, 195] on button "Todos" at bounding box center [240, 196] width 11 height 11
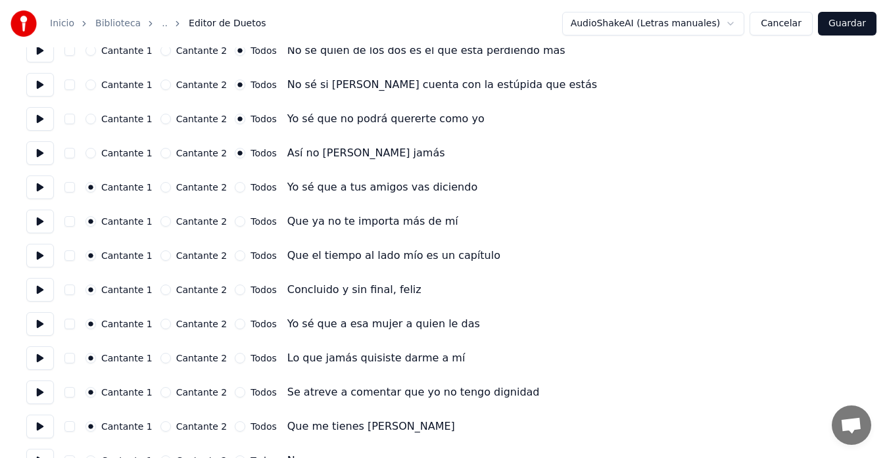
scroll to position [592, 0]
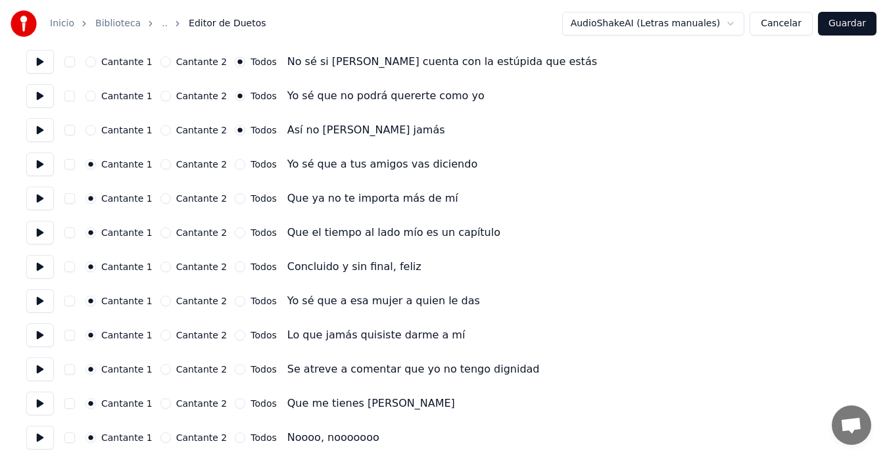
click at [273, 130] on div "Cantante 1 Cantante 2 Todos Así no [PERSON_NAME] jamás" at bounding box center [443, 130] width 834 height 24
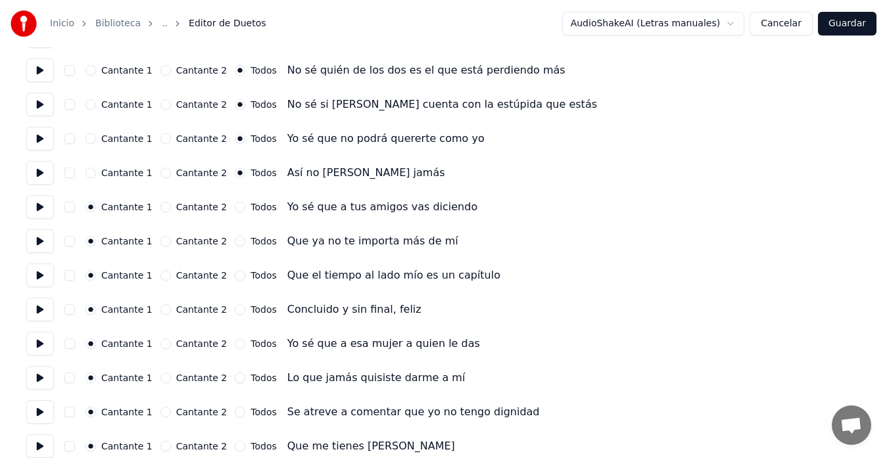
scroll to position [526, 0]
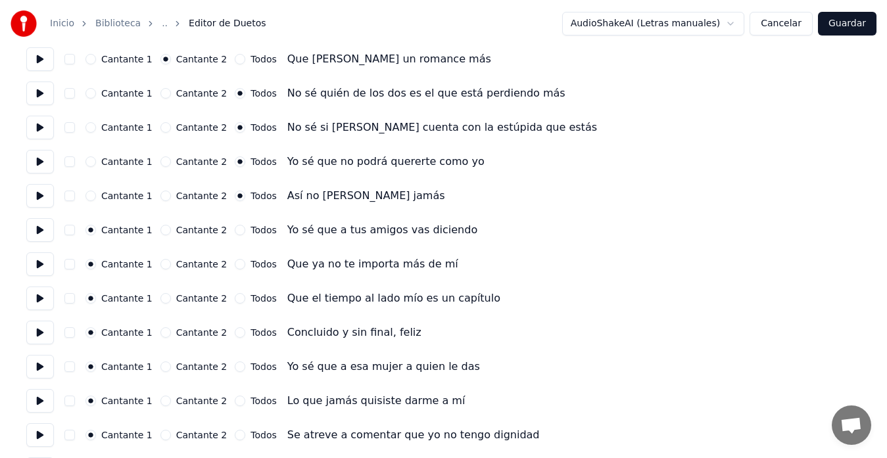
click at [166, 161] on button "Cantante 2" at bounding box center [165, 161] width 11 height 11
click at [164, 126] on button "Cantante 2" at bounding box center [165, 127] width 11 height 11
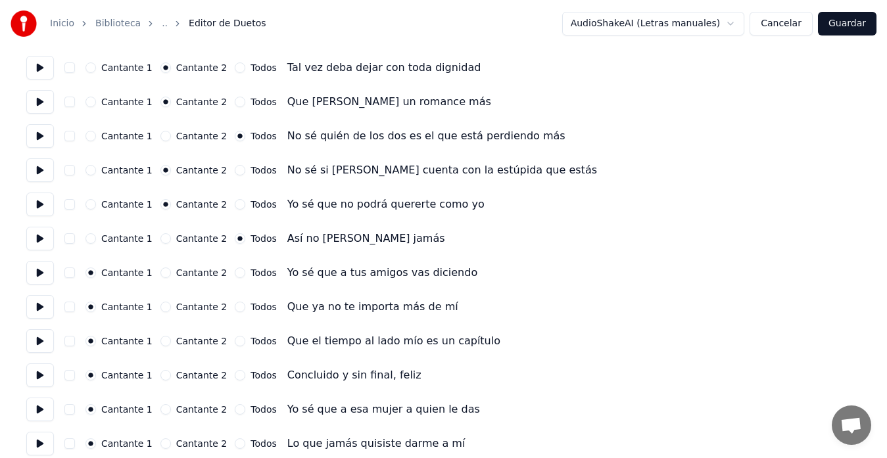
scroll to position [460, 0]
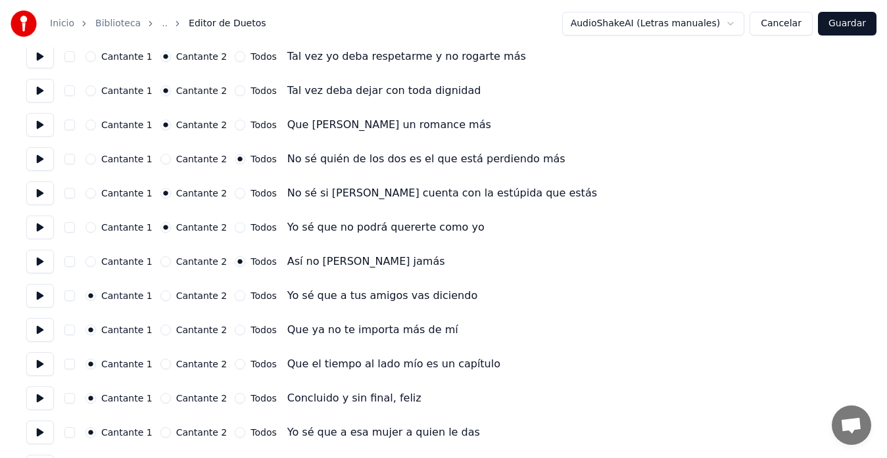
click at [163, 160] on button "Cantante 2" at bounding box center [165, 159] width 11 height 11
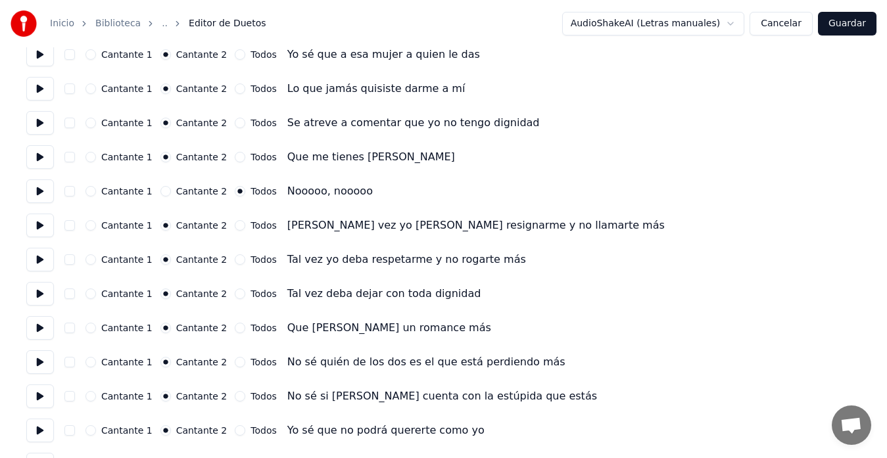
scroll to position [263, 0]
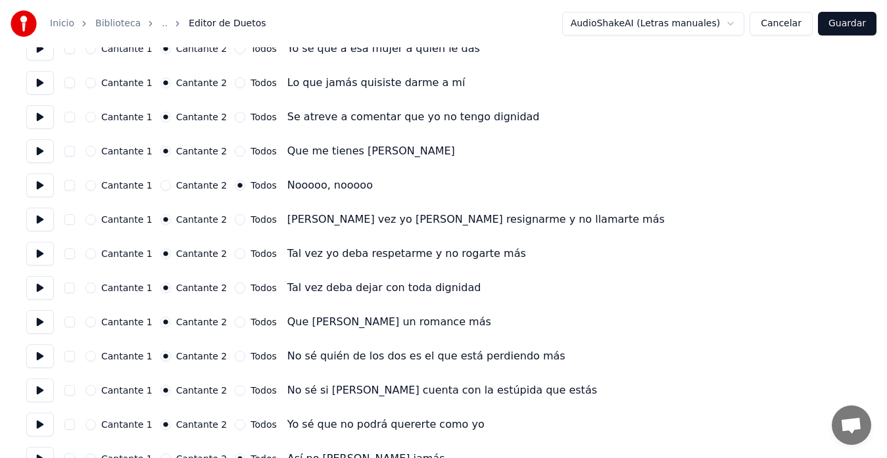
click at [96, 218] on button "Cantante 1" at bounding box center [90, 219] width 11 height 11
click at [96, 252] on button "Cantante 1" at bounding box center [90, 253] width 11 height 11
click at [96, 289] on button "Cantante 1" at bounding box center [90, 288] width 11 height 11
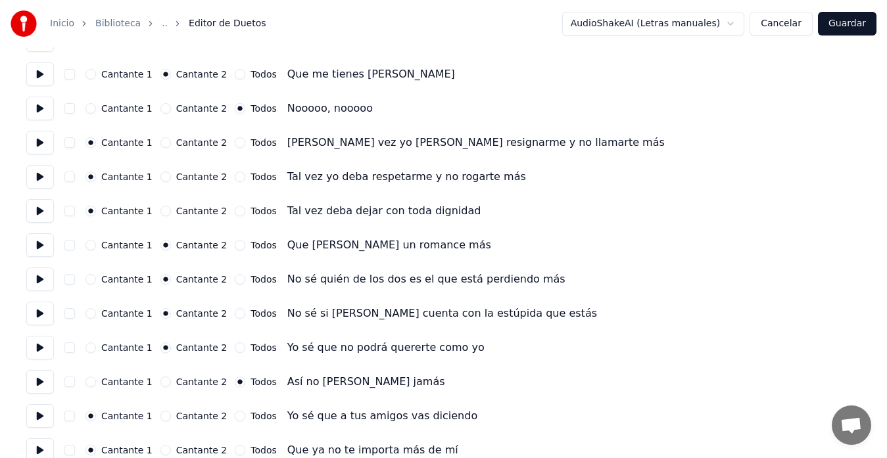
scroll to position [394, 0]
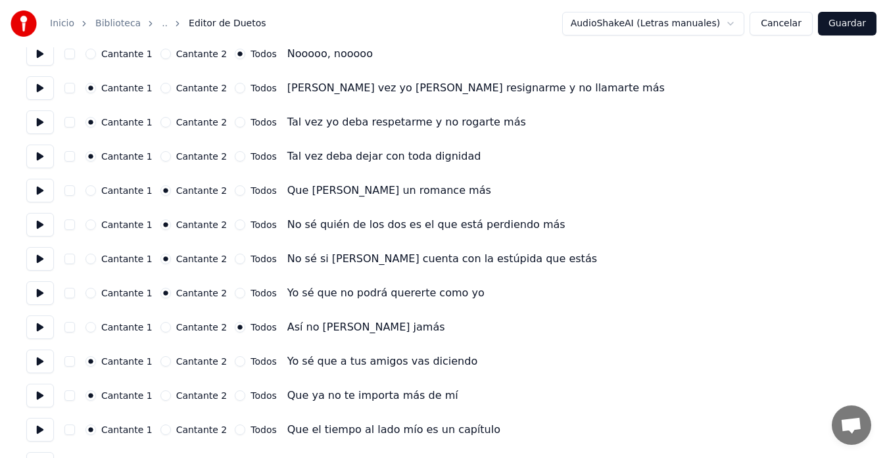
click at [95, 192] on button "Cantante 1" at bounding box center [90, 190] width 11 height 11
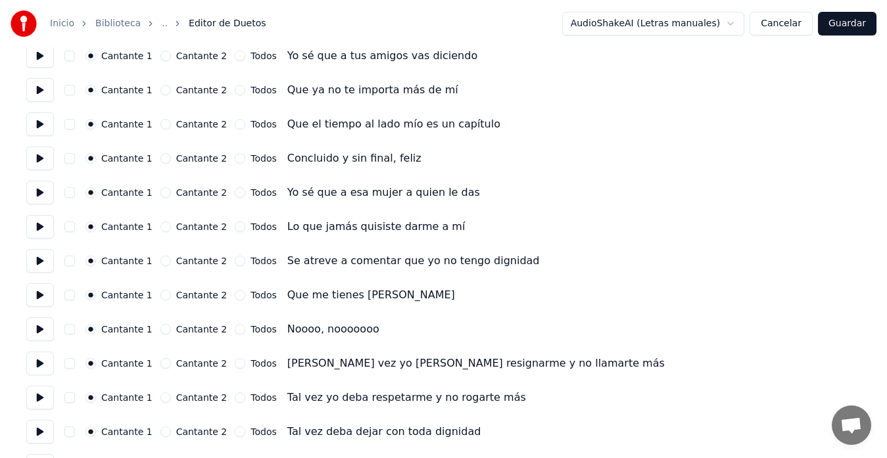
scroll to position [723, 0]
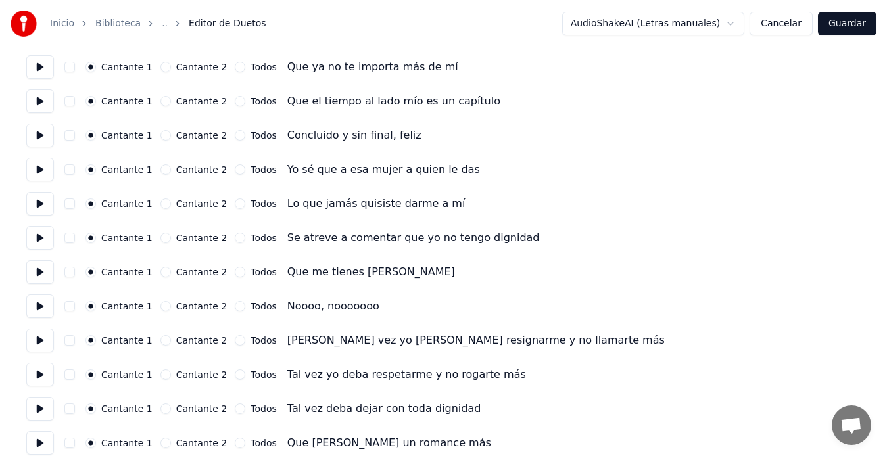
click at [162, 168] on button "Cantante 2" at bounding box center [165, 169] width 11 height 11
click at [164, 204] on button "Cantante 2" at bounding box center [165, 204] width 11 height 11
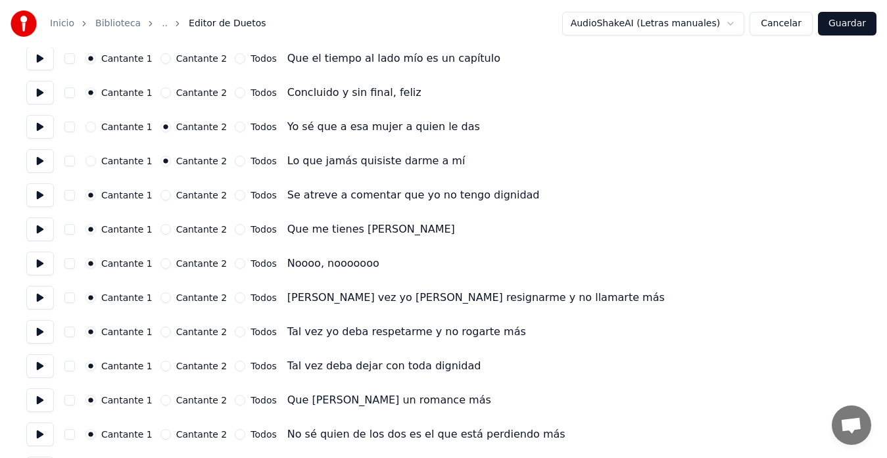
scroll to position [789, 0]
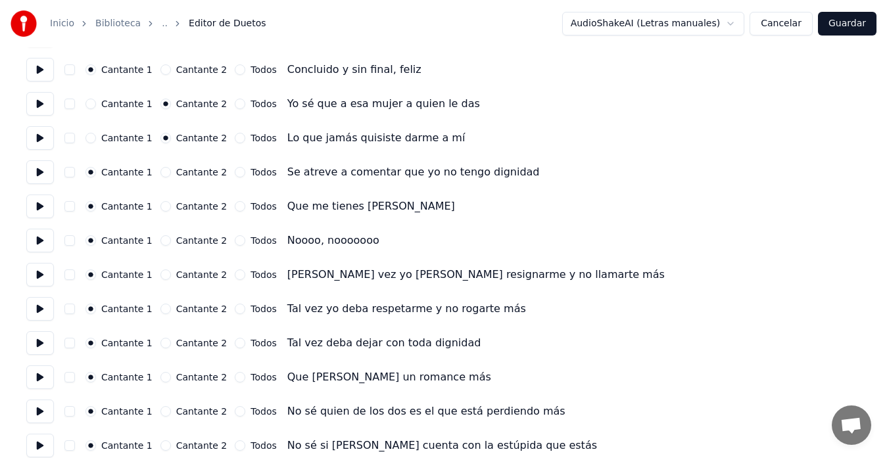
click at [161, 172] on button "Cantante 2" at bounding box center [165, 172] width 11 height 11
click at [165, 206] on button "Cantante 2" at bounding box center [165, 206] width 11 height 11
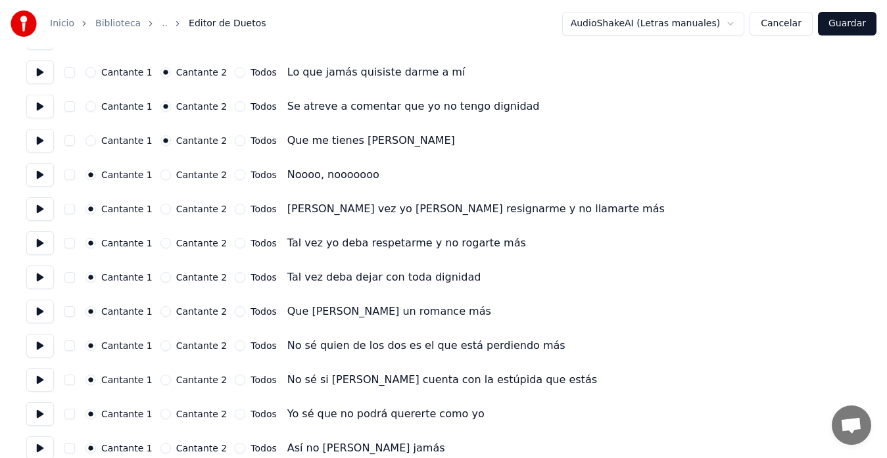
click at [235, 174] on button "Todos" at bounding box center [240, 175] width 11 height 11
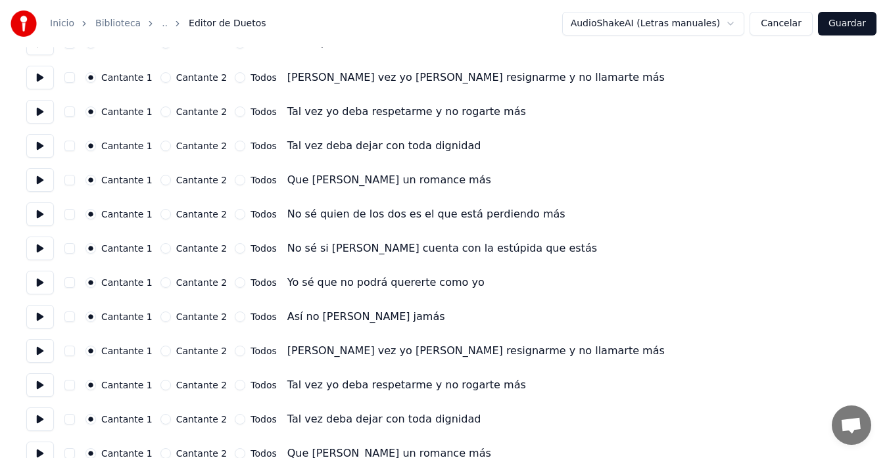
scroll to position [1052, 0]
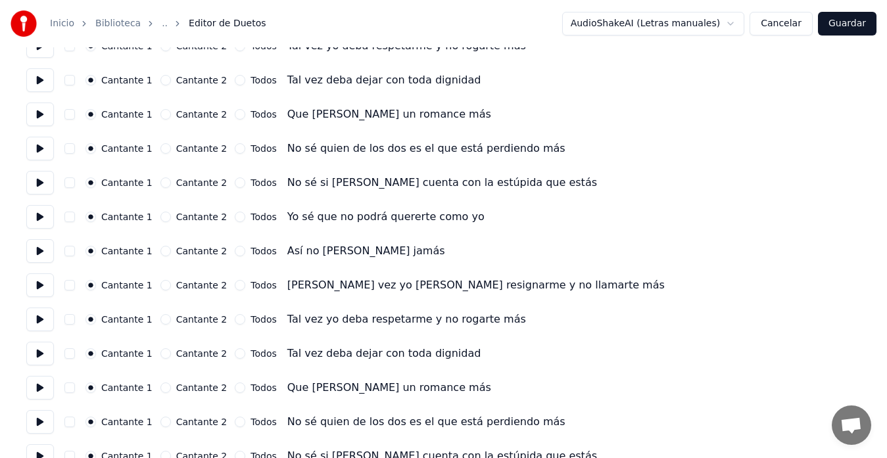
click at [163, 147] on button "Cantante 2" at bounding box center [165, 148] width 11 height 11
click at [164, 181] on button "Cantante 2" at bounding box center [165, 182] width 11 height 11
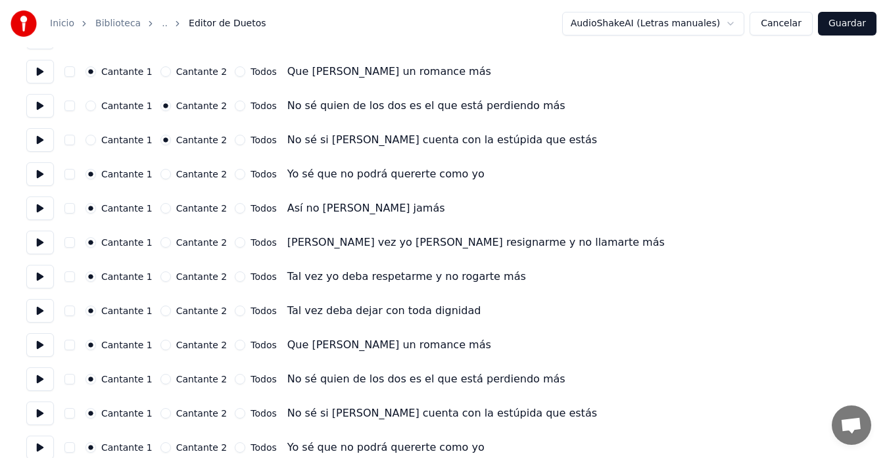
scroll to position [1118, 0]
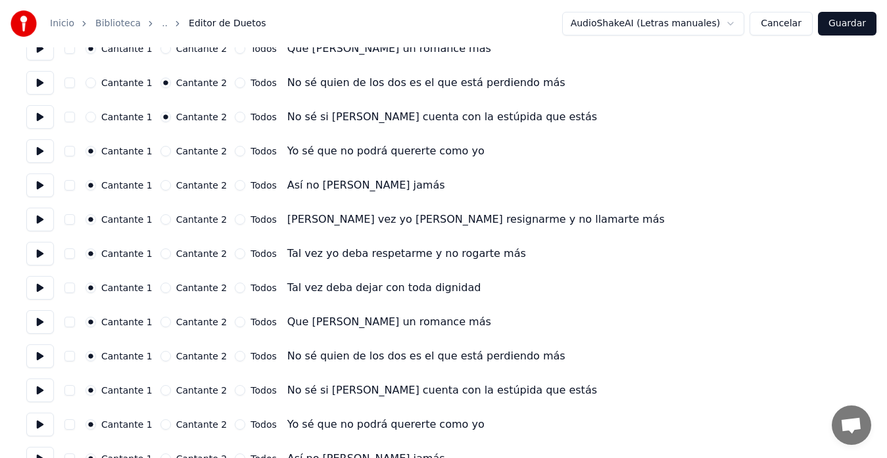
click at [163, 151] on button "Cantante 2" at bounding box center [165, 151] width 11 height 11
click at [166, 185] on button "Cantante 2" at bounding box center [165, 185] width 11 height 11
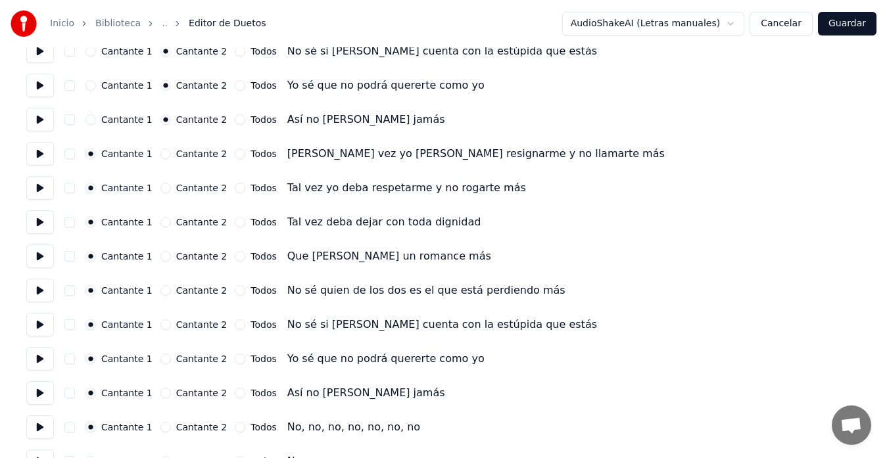
scroll to position [1212, 0]
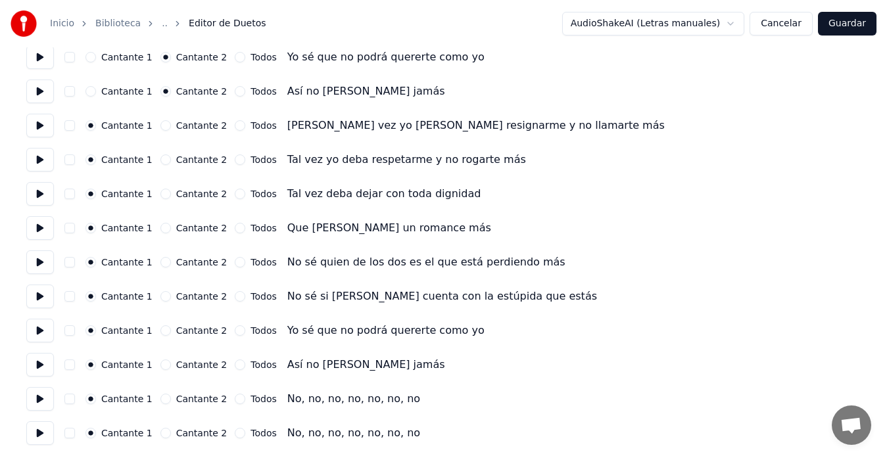
click at [163, 262] on button "Cantante 2" at bounding box center [165, 262] width 11 height 11
click at [164, 295] on button "Cantante 2" at bounding box center [165, 296] width 11 height 11
click at [166, 331] on button "Cantante 2" at bounding box center [165, 330] width 11 height 11
click at [166, 364] on button "Cantante 2" at bounding box center [165, 365] width 11 height 11
click at [235, 397] on button "Todos" at bounding box center [240, 399] width 11 height 11
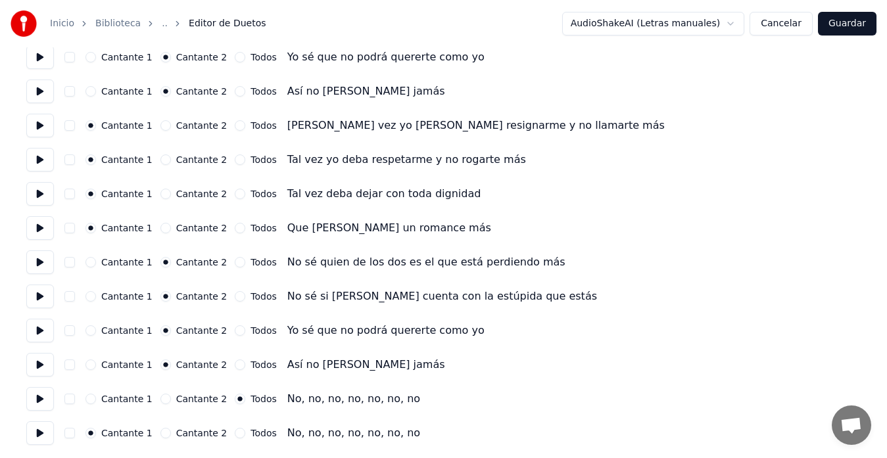
click at [235, 435] on button "Todos" at bounding box center [240, 433] width 11 height 11
click at [855, 22] on button "Guardar" at bounding box center [847, 24] width 59 height 24
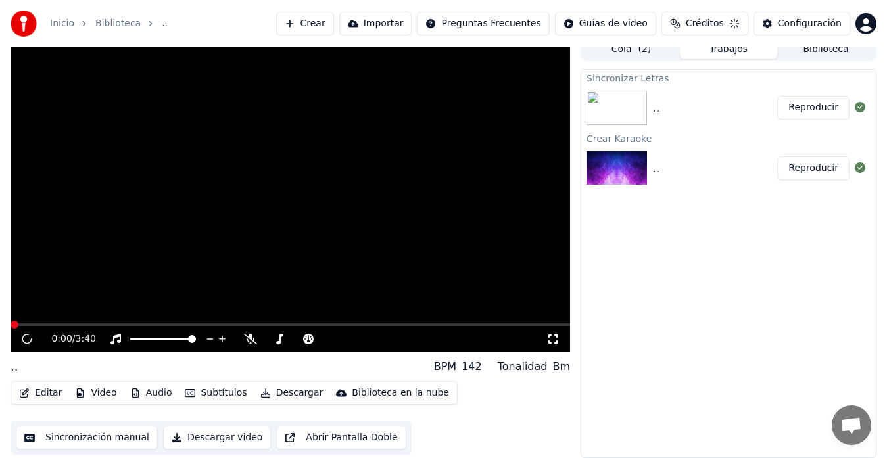
scroll to position [10, 0]
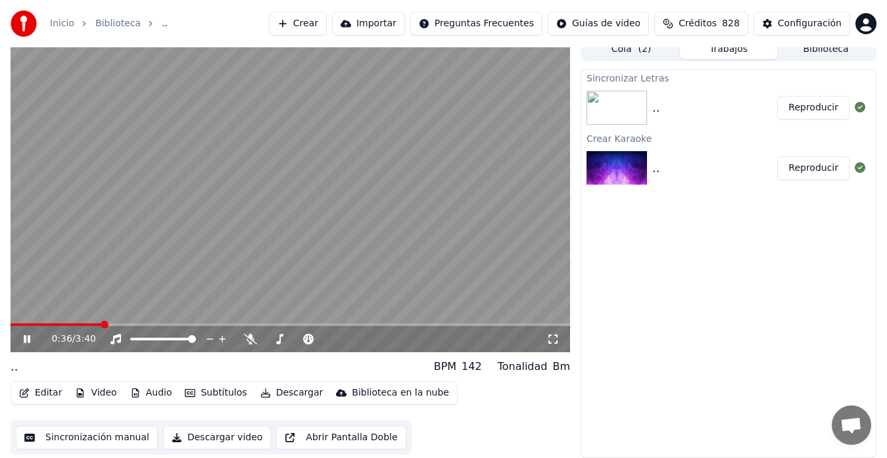
click at [341, 180] on video at bounding box center [290, 194] width 559 height 315
click at [11, 322] on span at bounding box center [15, 325] width 8 height 8
click at [550, 334] on icon at bounding box center [552, 339] width 13 height 11
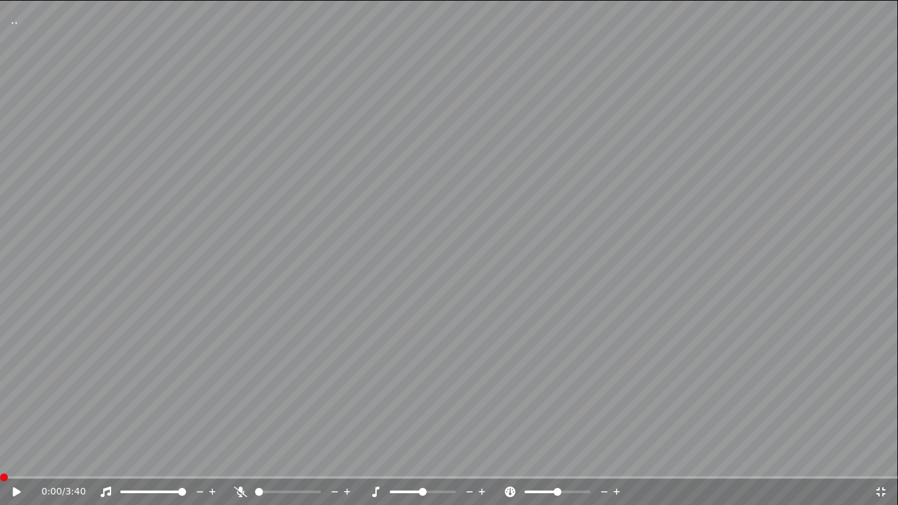
click at [15, 458] on icon at bounding box center [17, 491] width 8 height 9
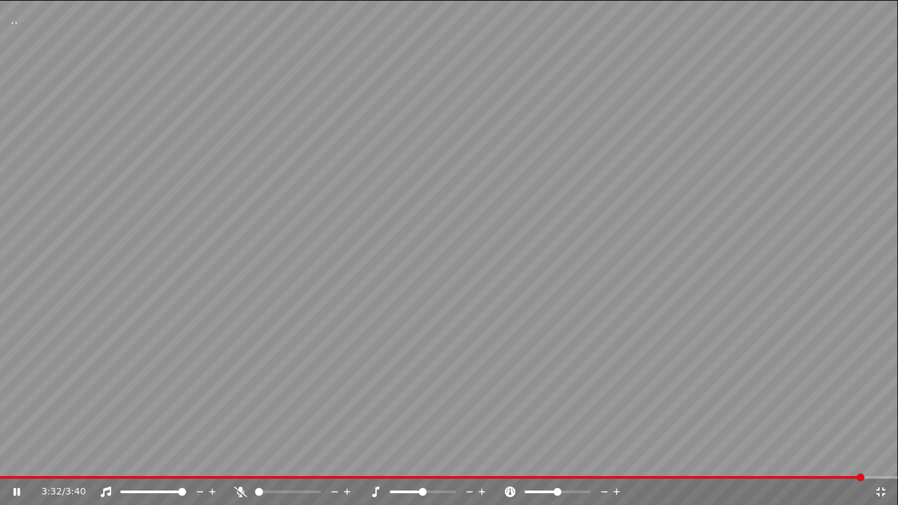
click at [15, 458] on video at bounding box center [449, 252] width 898 height 505
click at [12, 458] on span at bounding box center [432, 477] width 865 height 3
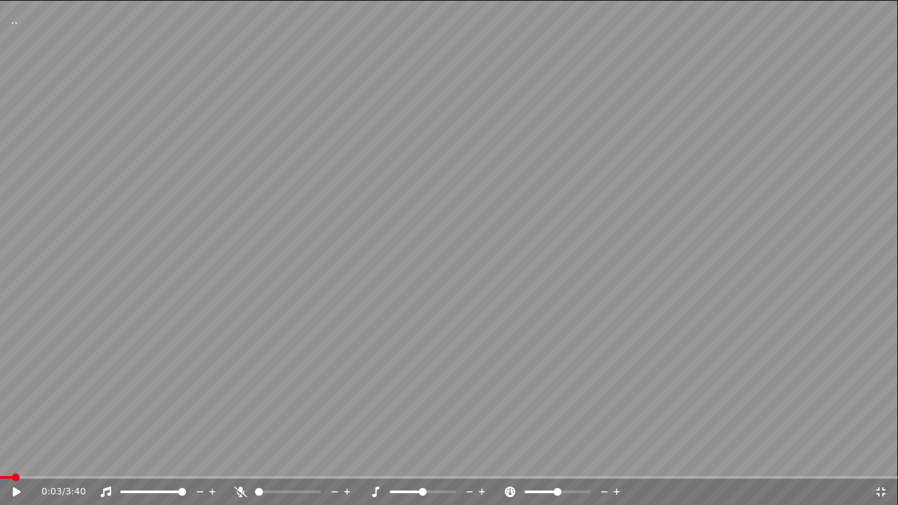
click at [11, 458] on icon at bounding box center [26, 491] width 31 height 11
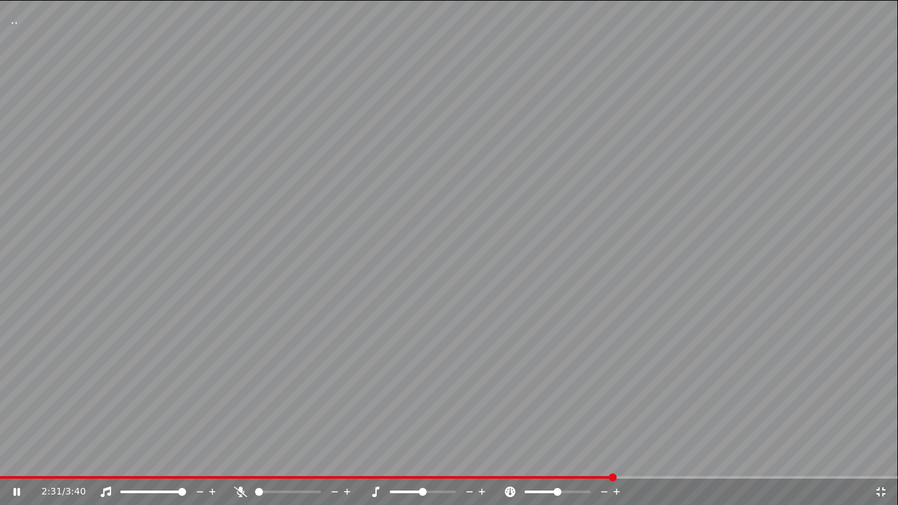
click at [15, 458] on icon at bounding box center [17, 492] width 7 height 8
click at [882, 458] on icon at bounding box center [880, 491] width 13 height 11
